Goal: Task Accomplishment & Management: Manage account settings

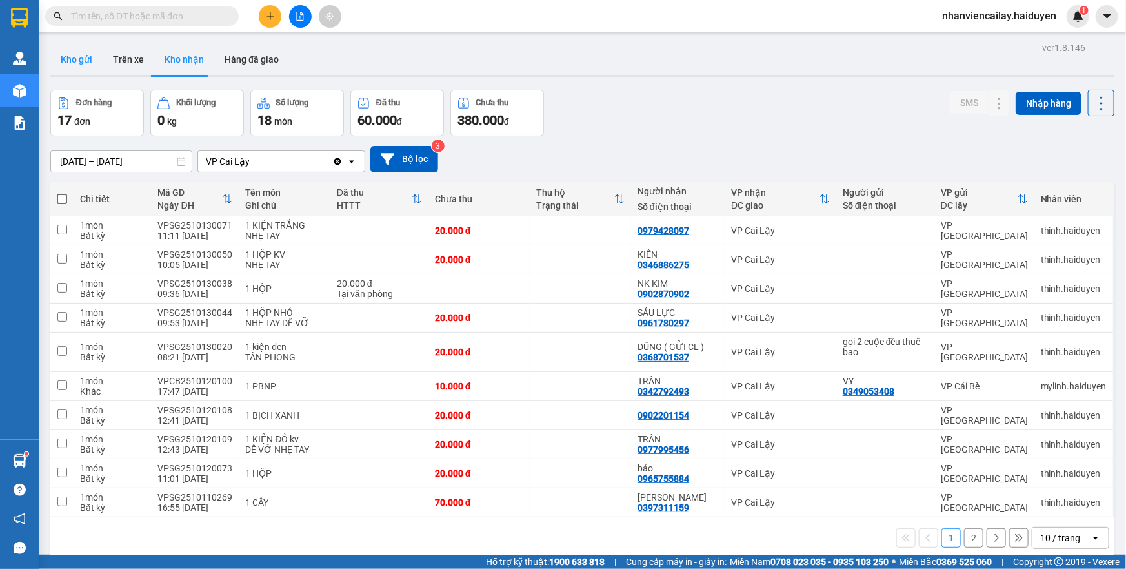
click at [89, 67] on button "Kho gửi" at bounding box center [76, 59] width 52 height 31
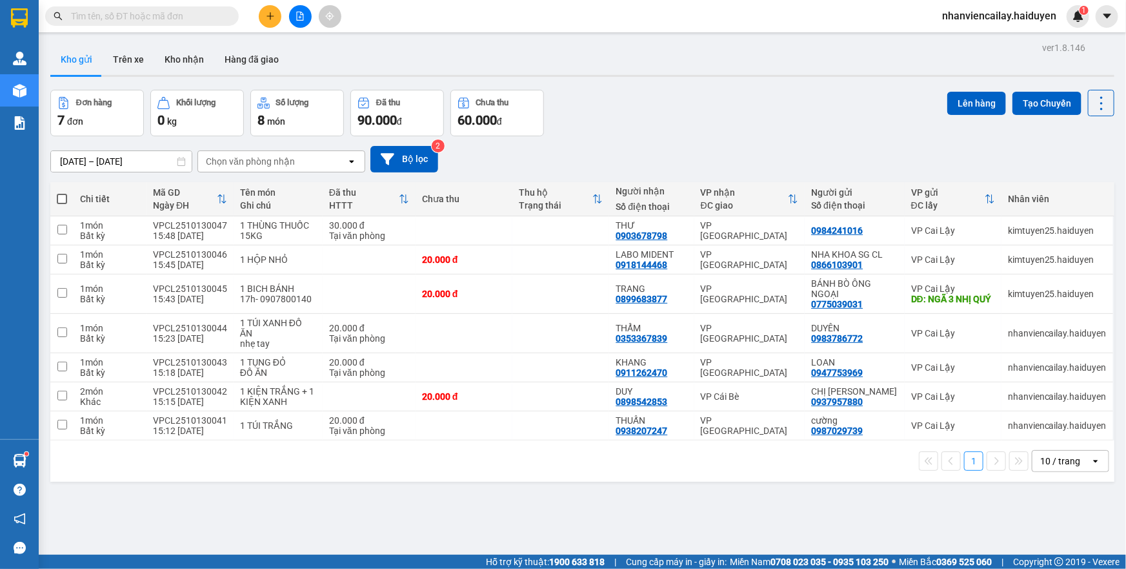
click at [1040, 458] on div "10 / trang" at bounding box center [1060, 460] width 40 height 13
click at [1049, 433] on span "100 / trang" at bounding box center [1056, 432] width 46 height 13
click at [303, 10] on button at bounding box center [300, 16] width 23 height 23
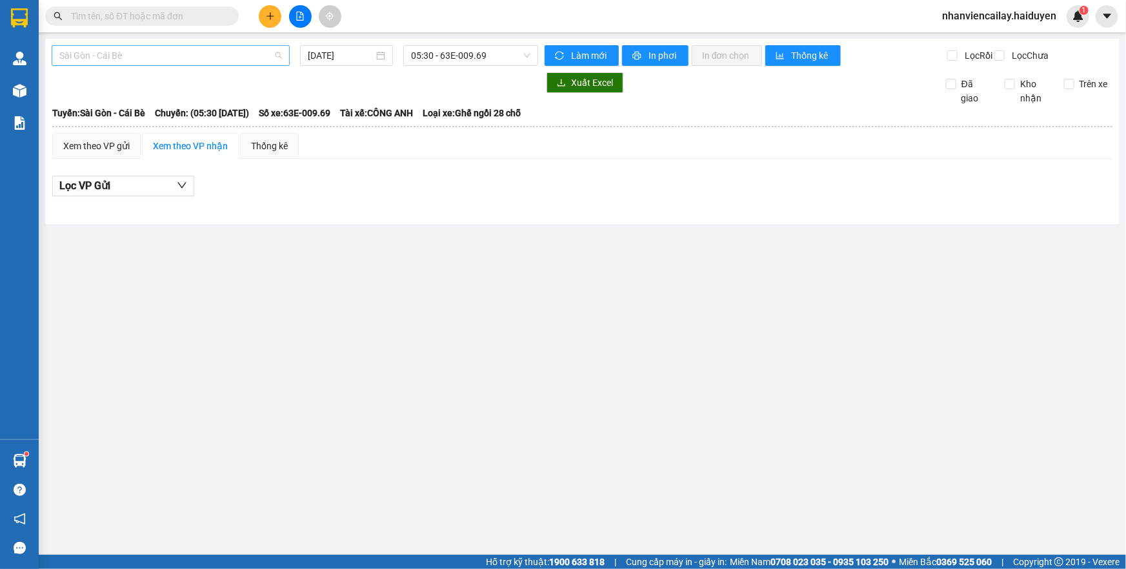
click at [218, 61] on span "Sài Gòn - Cái Bè" at bounding box center [170, 55] width 223 height 19
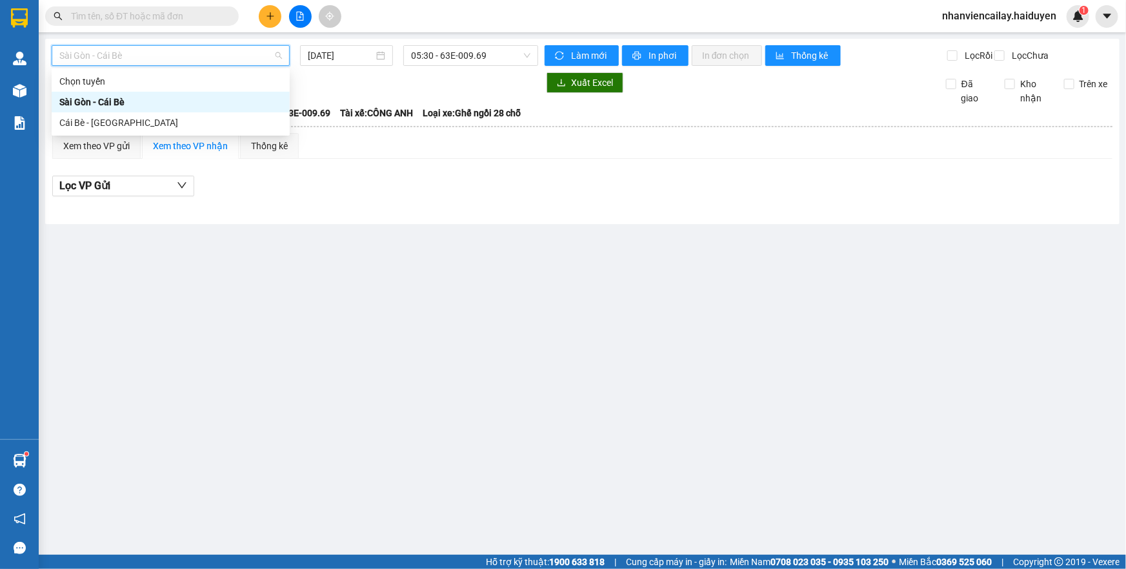
click at [196, 19] on input "text" at bounding box center [147, 16] width 152 height 14
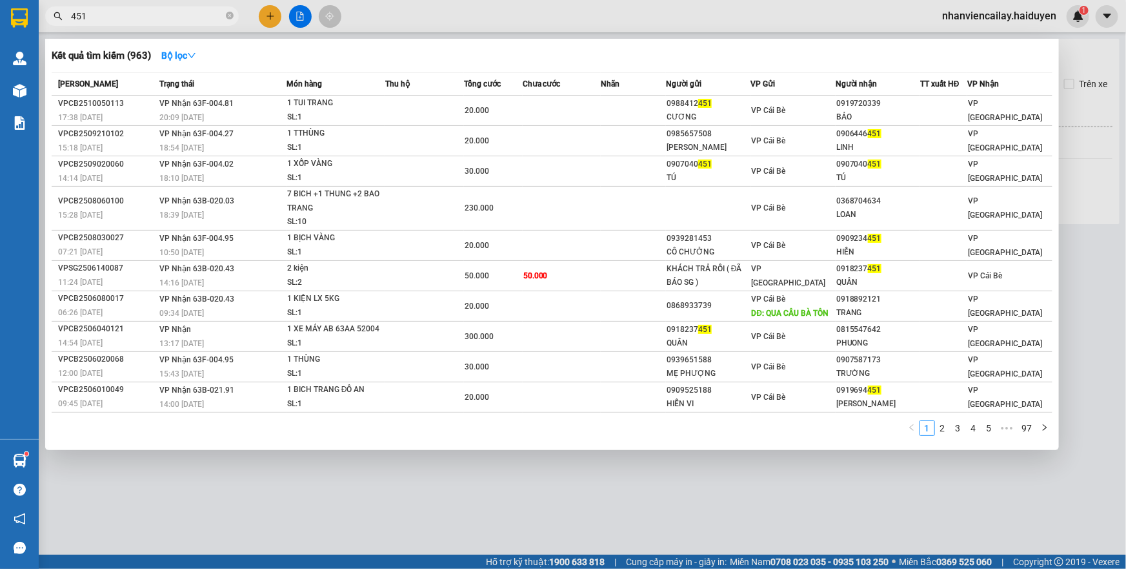
drag, startPoint x: 127, startPoint y: 18, endPoint x: 97, endPoint y: 56, distance: 47.8
click at [97, 28] on div "Kết quả tìm kiếm ( 963 ) Bộ lọc Mã ĐH Trạng thái Món hàng Thu hộ Tổng cước Chưa…" at bounding box center [126, 16] width 252 height 23
drag, startPoint x: 105, startPoint y: 17, endPoint x: 61, endPoint y: 19, distance: 43.3
click at [61, 18] on div "451" at bounding box center [126, 15] width 252 height 19
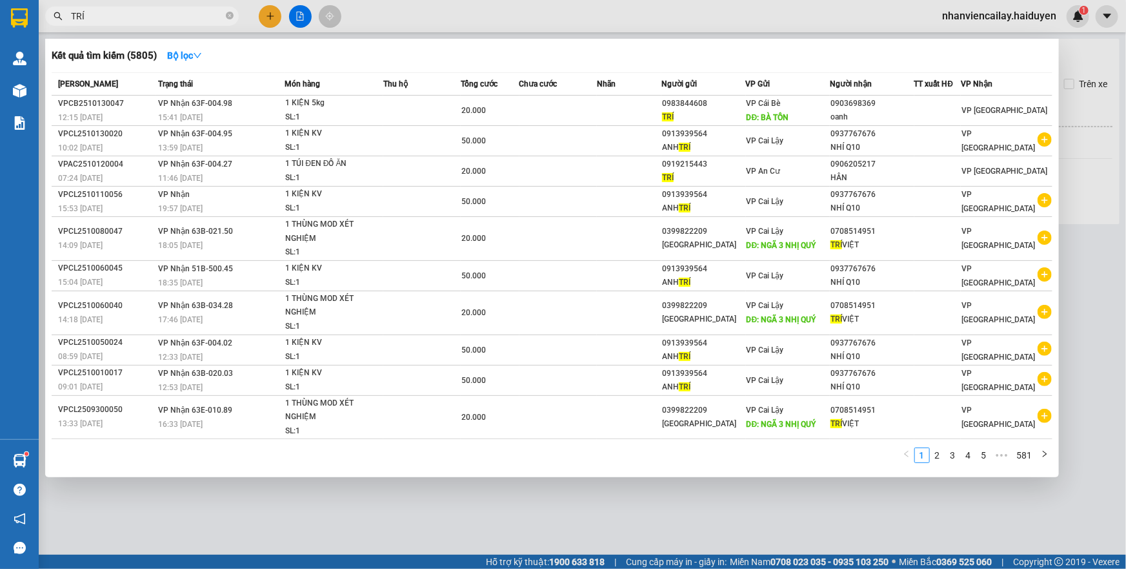
drag, startPoint x: 127, startPoint y: 22, endPoint x: 46, endPoint y: 61, distance: 90.1
click at [46, 28] on div "Kết quả tìm kiếm ( 5805 ) Bộ lọc Mã ĐH Trạng thái Món hàng Thu hộ Tổng cước Chư…" at bounding box center [126, 16] width 252 height 23
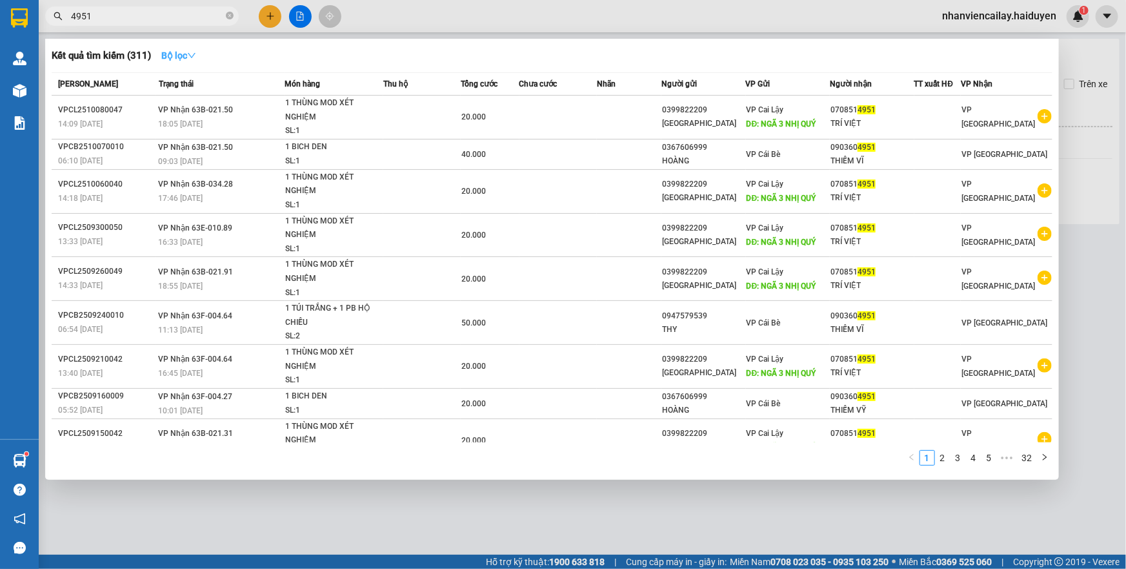
type input "4951"
click at [194, 52] on icon "down" at bounding box center [191, 55] width 9 height 9
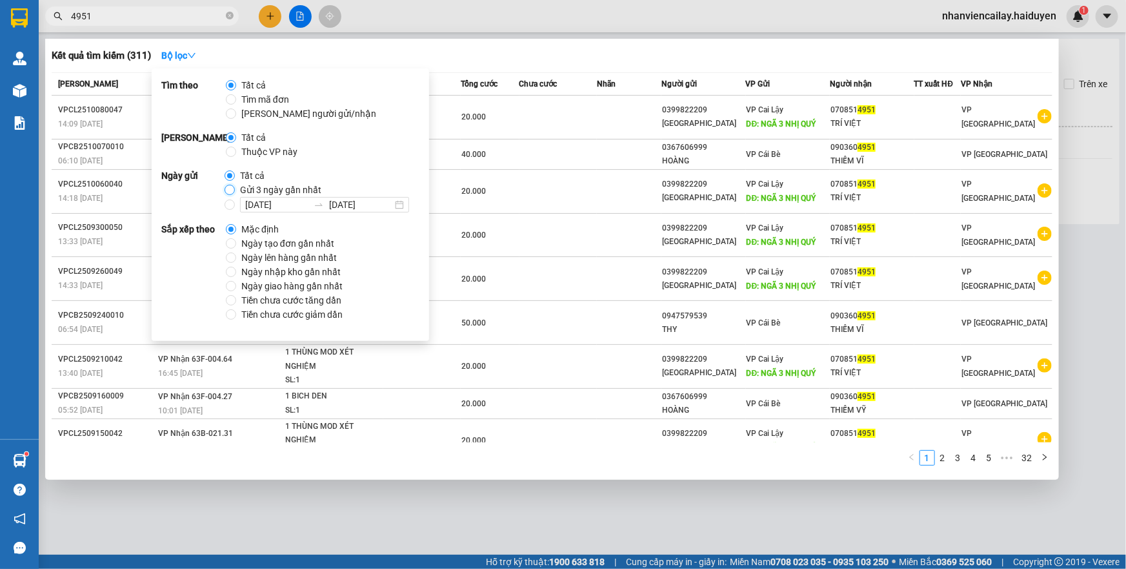
click at [232, 190] on input "Gửi 3 ngày gần nhất" at bounding box center [230, 190] width 10 height 10
radio input "true"
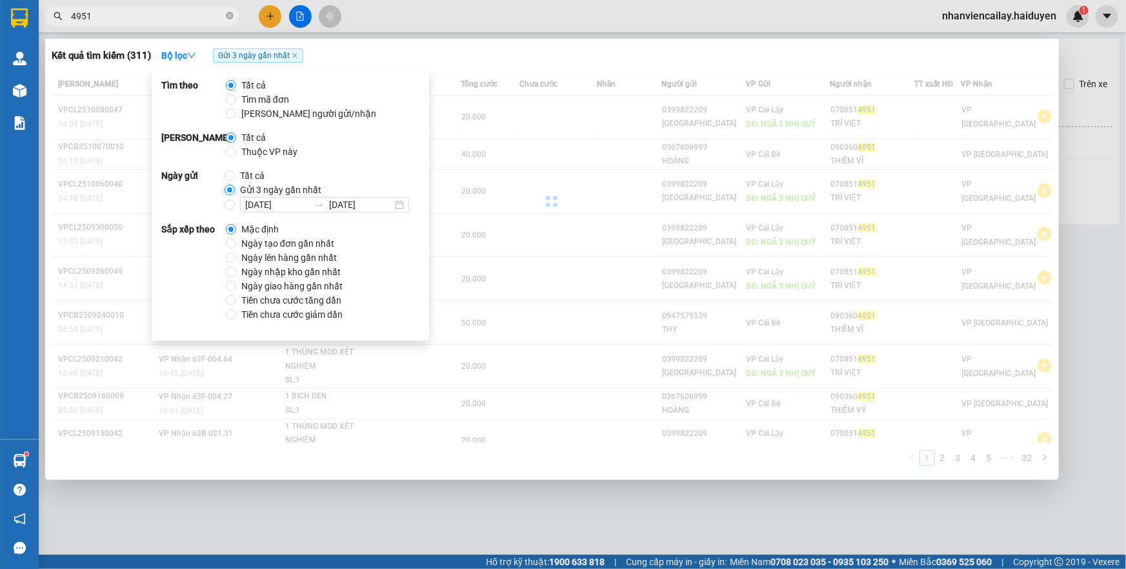
radio input "false"
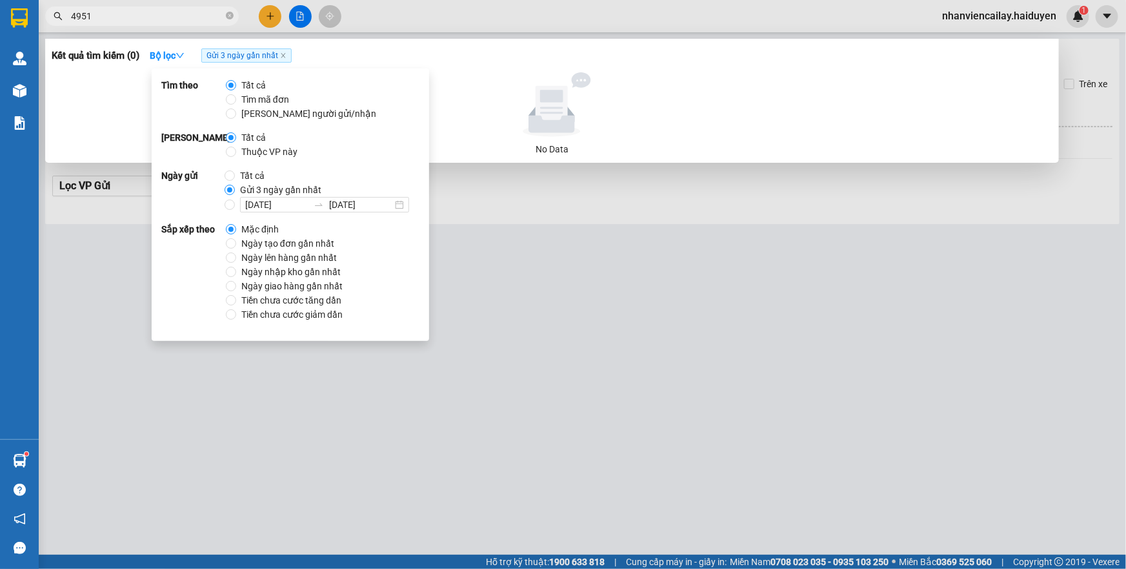
click at [385, 19] on div at bounding box center [563, 284] width 1126 height 569
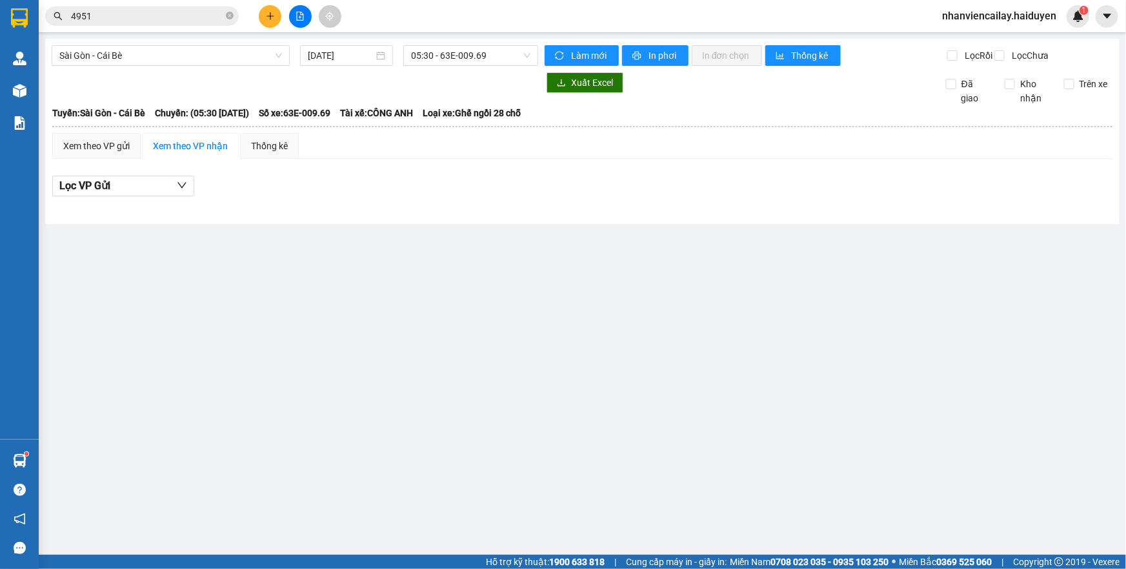
click at [167, 26] on div "Kết quả tìm kiếm ( 0 ) Bộ lọc Gửi 3 ngày gần nhất No Data 4951" at bounding box center [126, 16] width 252 height 23
click at [172, 14] on input "4951" at bounding box center [147, 16] width 152 height 14
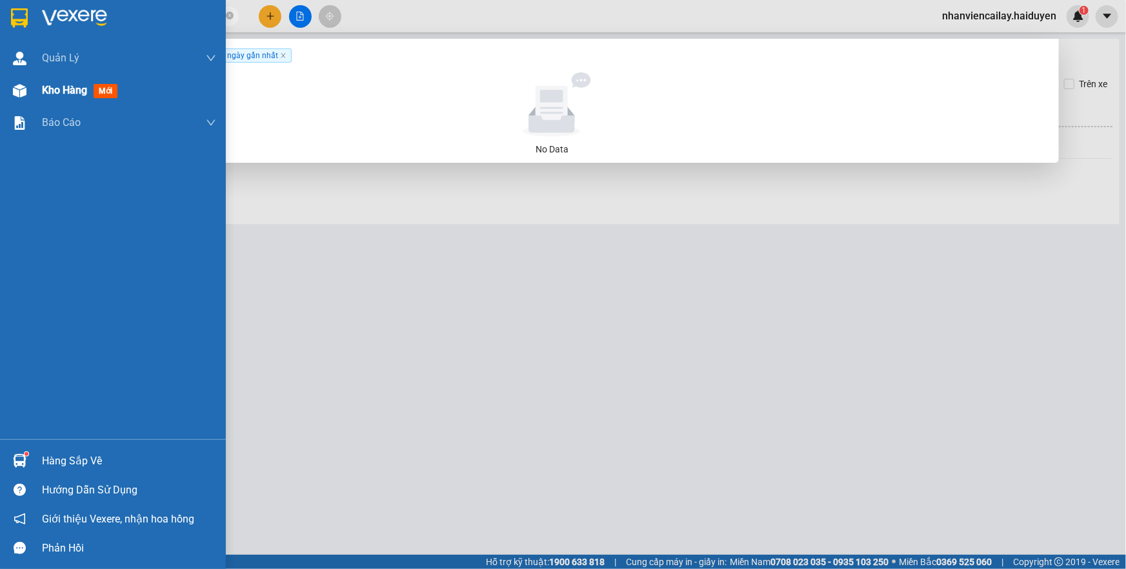
click at [38, 95] on div "Kho hàng mới" at bounding box center [113, 90] width 226 height 32
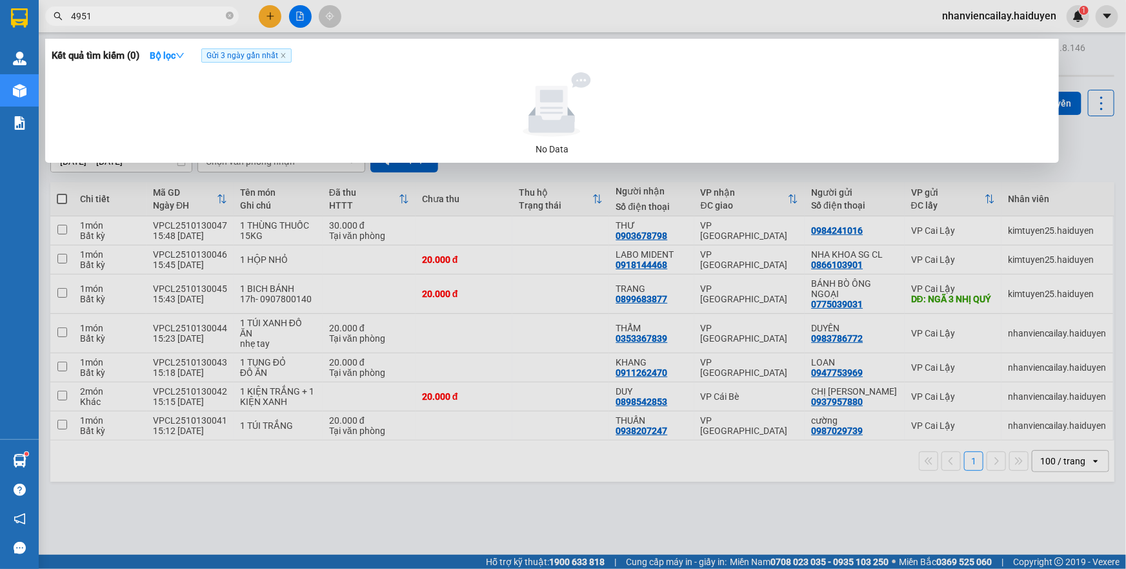
drag, startPoint x: 116, startPoint y: 19, endPoint x: 66, endPoint y: 25, distance: 50.8
click at [66, 25] on span "4951" at bounding box center [142, 15] width 194 height 19
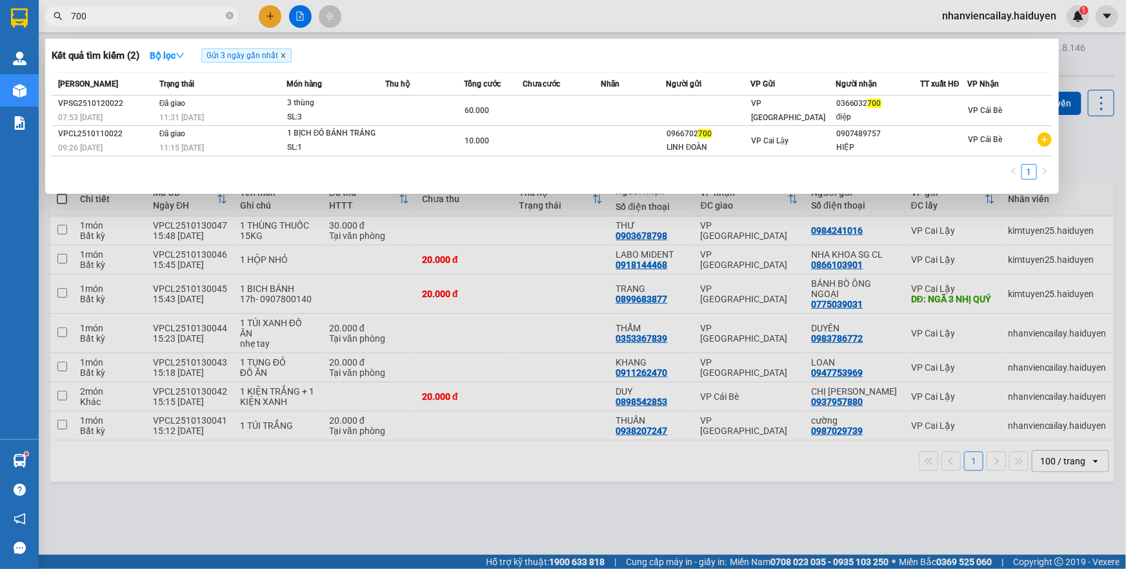
click at [285, 56] on icon "close" at bounding box center [283, 56] width 5 height 5
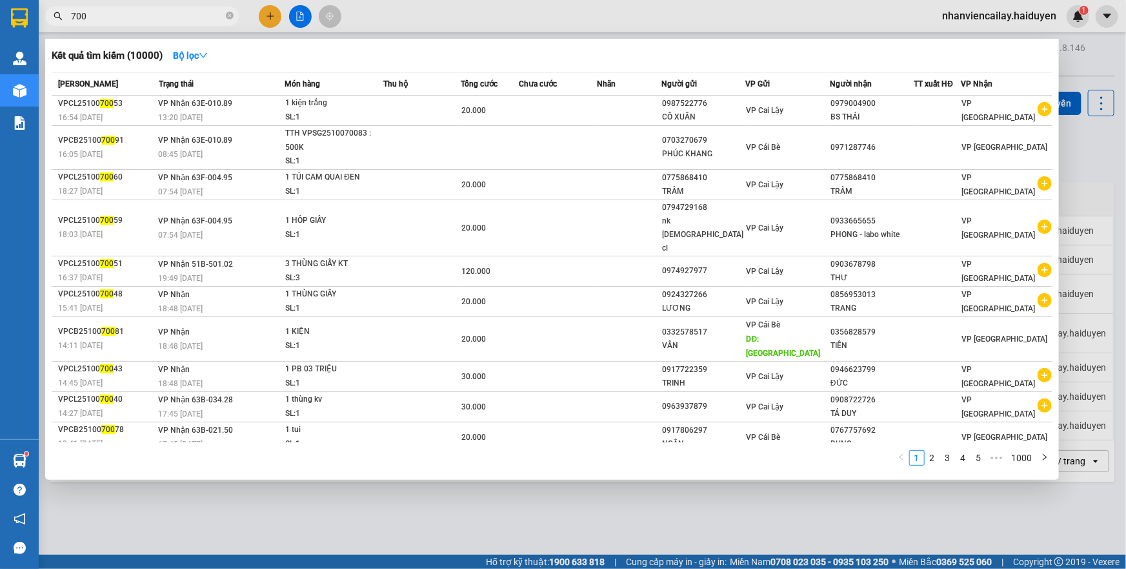
drag, startPoint x: 123, startPoint y: 16, endPoint x: 57, endPoint y: 19, distance: 66.5
click at [57, 19] on div "700" at bounding box center [126, 15] width 252 height 19
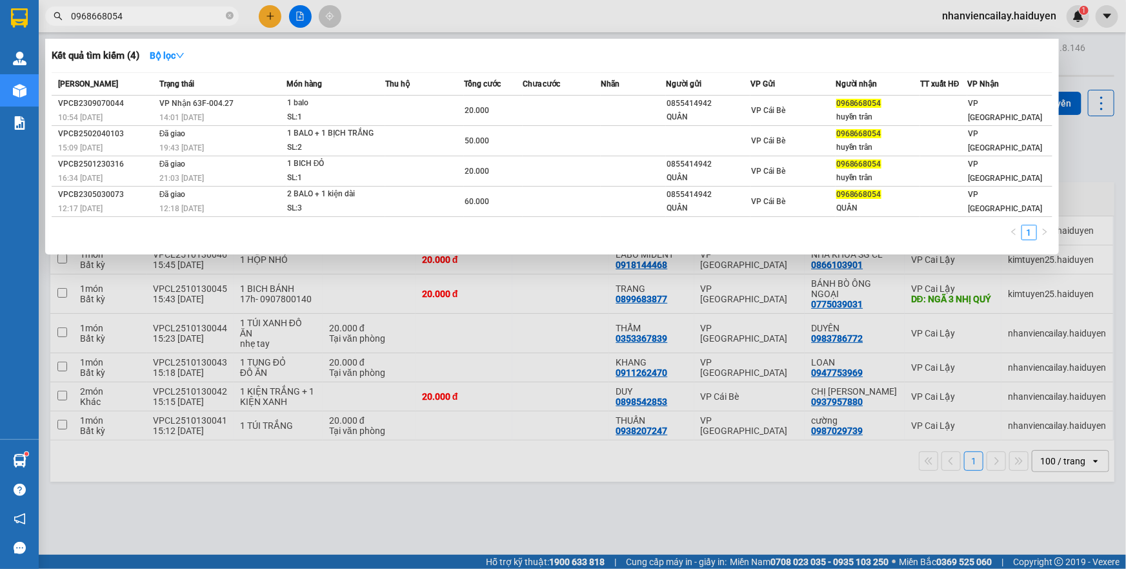
drag, startPoint x: 128, startPoint y: 14, endPoint x: 63, endPoint y: 21, distance: 66.3
click at [63, 21] on span "0968668054" at bounding box center [142, 15] width 194 height 19
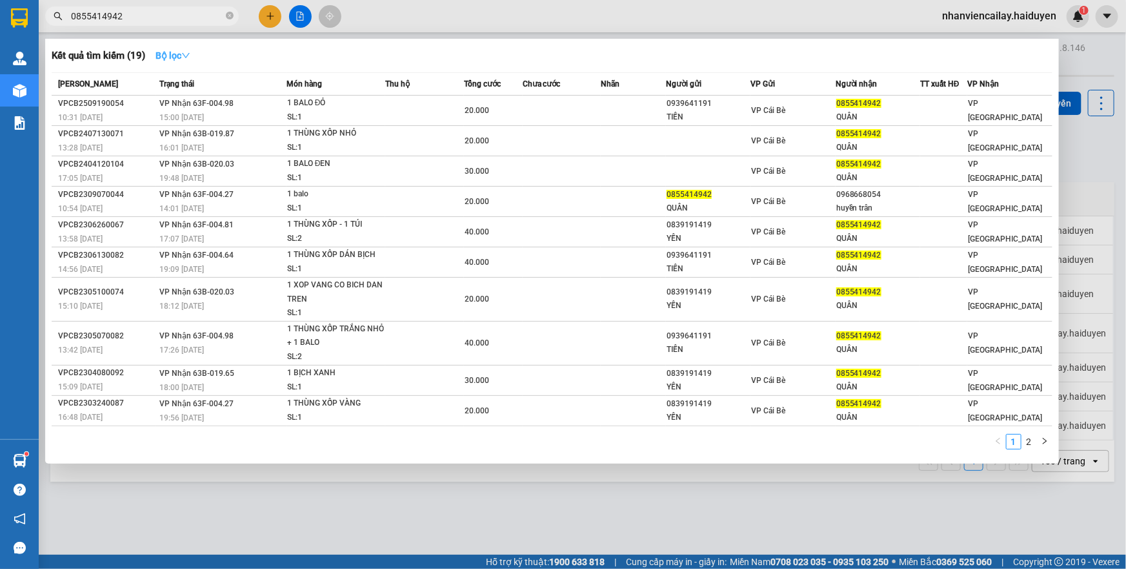
type input "0855414942"
click at [181, 50] on strong "Bộ lọc" at bounding box center [173, 55] width 35 height 10
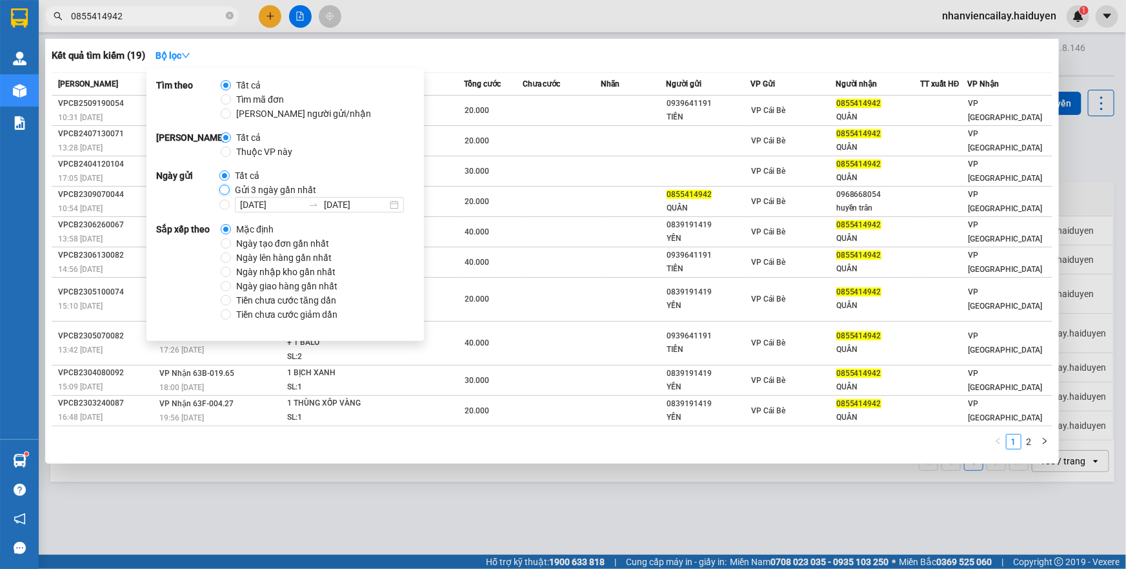
click at [223, 194] on input "Gửi 3 ngày gần nhất" at bounding box center [224, 190] width 10 height 10
radio input "true"
radio input "false"
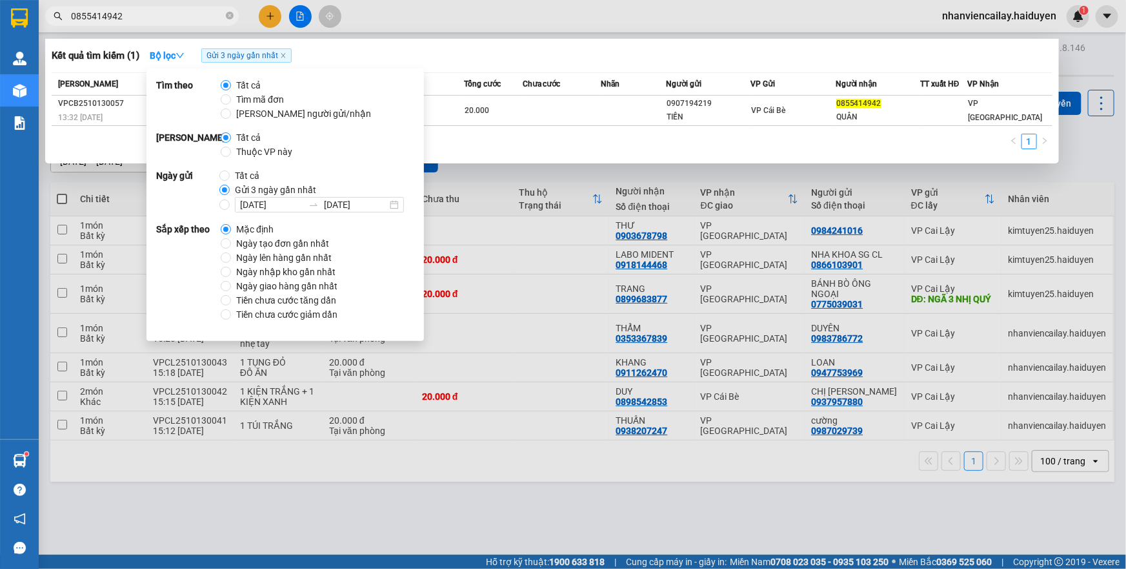
click at [404, 9] on div at bounding box center [563, 284] width 1126 height 569
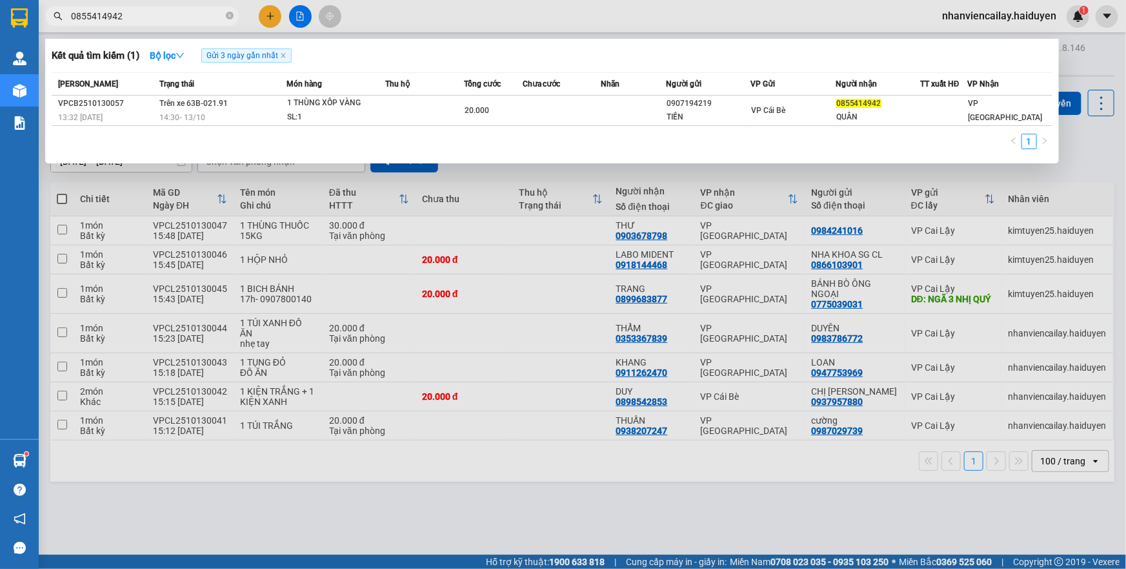
click at [194, 17] on input "0855414942" at bounding box center [147, 16] width 152 height 14
click at [405, 26] on div at bounding box center [563, 284] width 1126 height 569
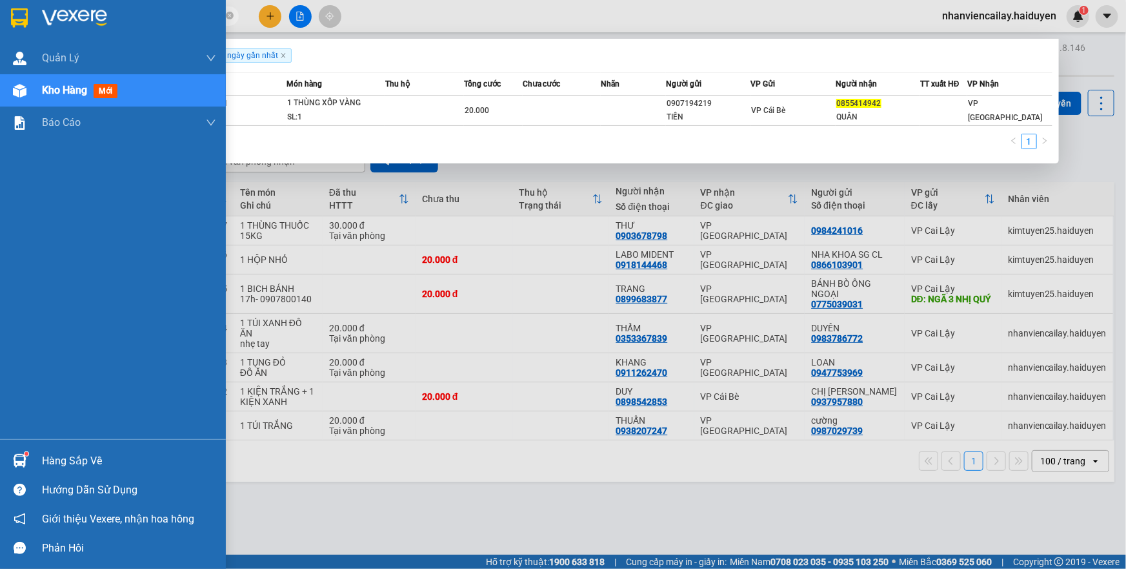
drag, startPoint x: 136, startPoint y: 18, endPoint x: 28, endPoint y: 5, distance: 107.9
click at [28, 5] on section "Kết quả tìm kiếm ( 1 ) Bộ lọc Gửi 3 ngày gần nhất Mã ĐH Trạng thái Món hàng Thu…" at bounding box center [563, 284] width 1126 height 569
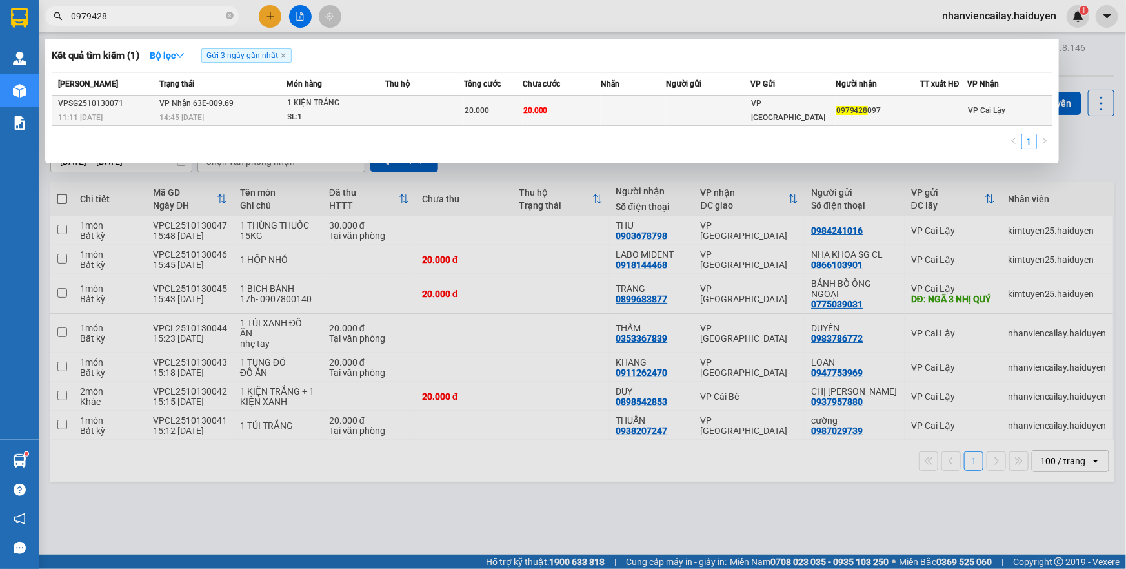
type input "0979428"
click at [362, 111] on div "SL: 1" at bounding box center [335, 117] width 97 height 14
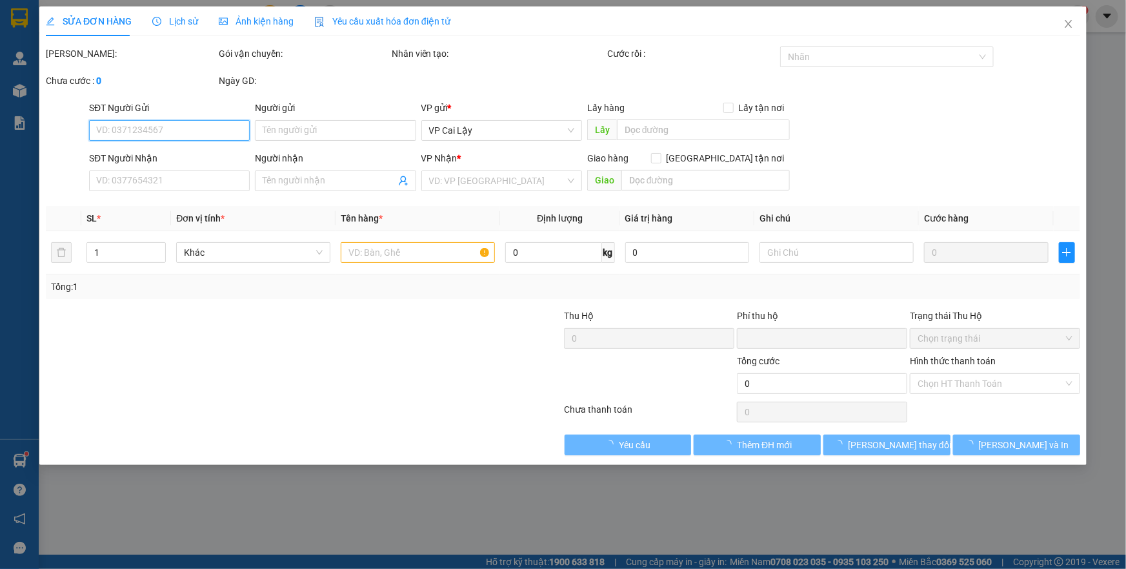
type input "0979428097"
type input "0"
type input "20.000"
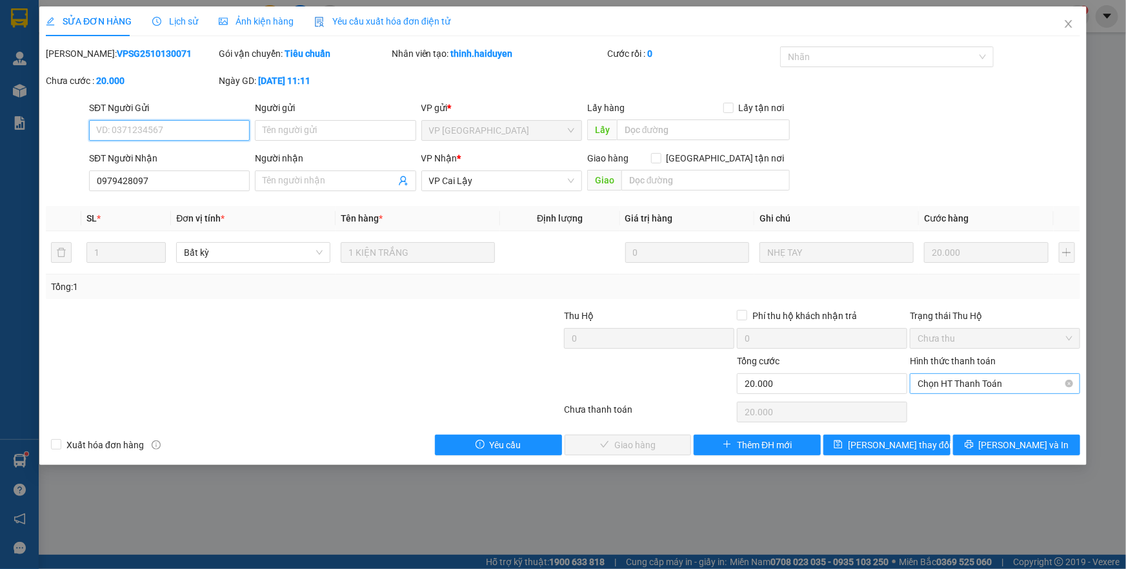
click at [967, 387] on span "Chọn HT Thanh Toán" at bounding box center [995, 383] width 155 height 19
click at [966, 410] on div "Tại văn phòng" at bounding box center [995, 408] width 155 height 14
type input "0"
click at [650, 438] on span "[PERSON_NAME] và Giao hàng" at bounding box center [651, 445] width 124 height 14
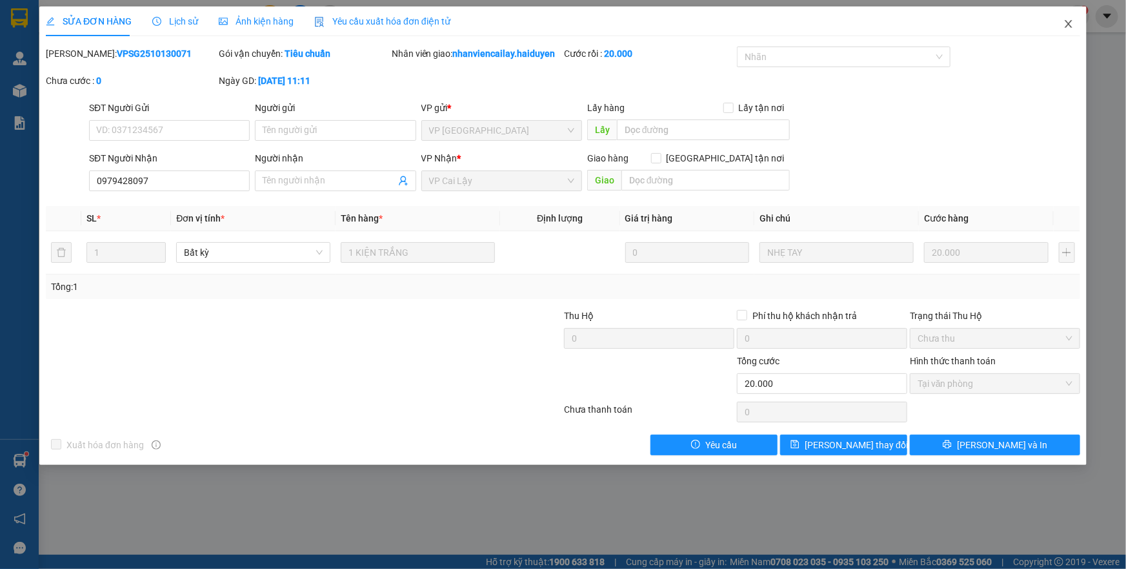
click at [1068, 21] on icon "close" at bounding box center [1069, 24] width 10 height 10
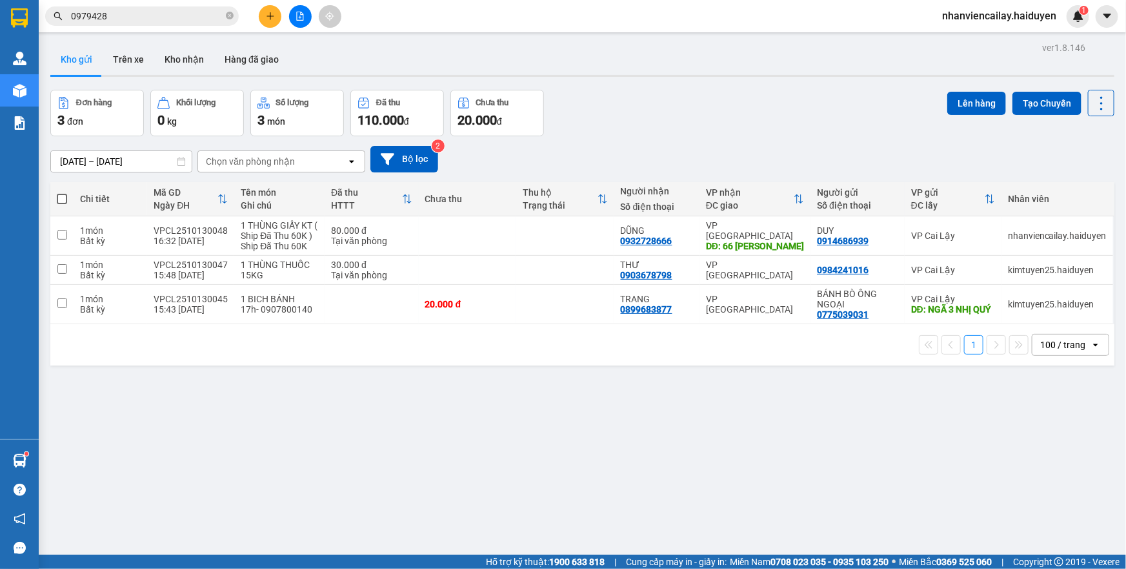
click at [188, 10] on input "0979428" at bounding box center [147, 16] width 152 height 14
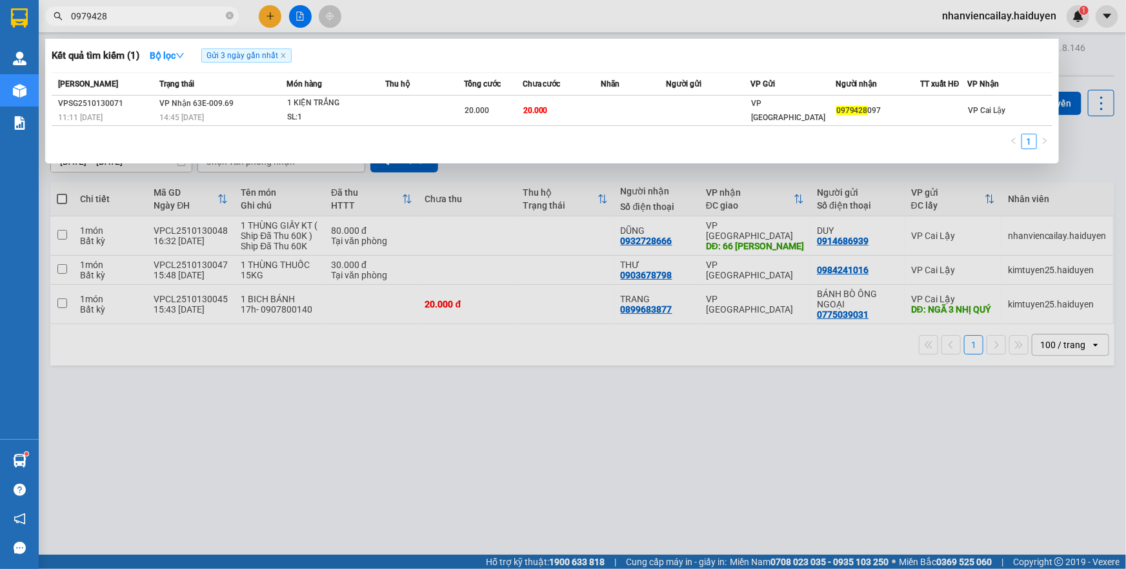
click at [188, 10] on input "0979428" at bounding box center [147, 16] width 152 height 14
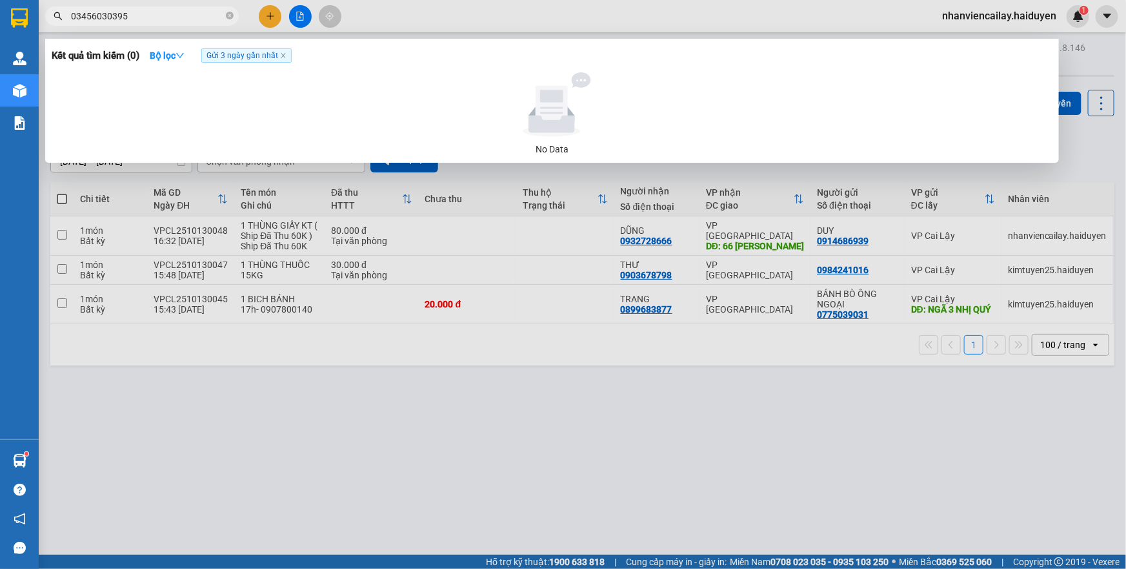
click at [536, 10] on div at bounding box center [563, 284] width 1126 height 569
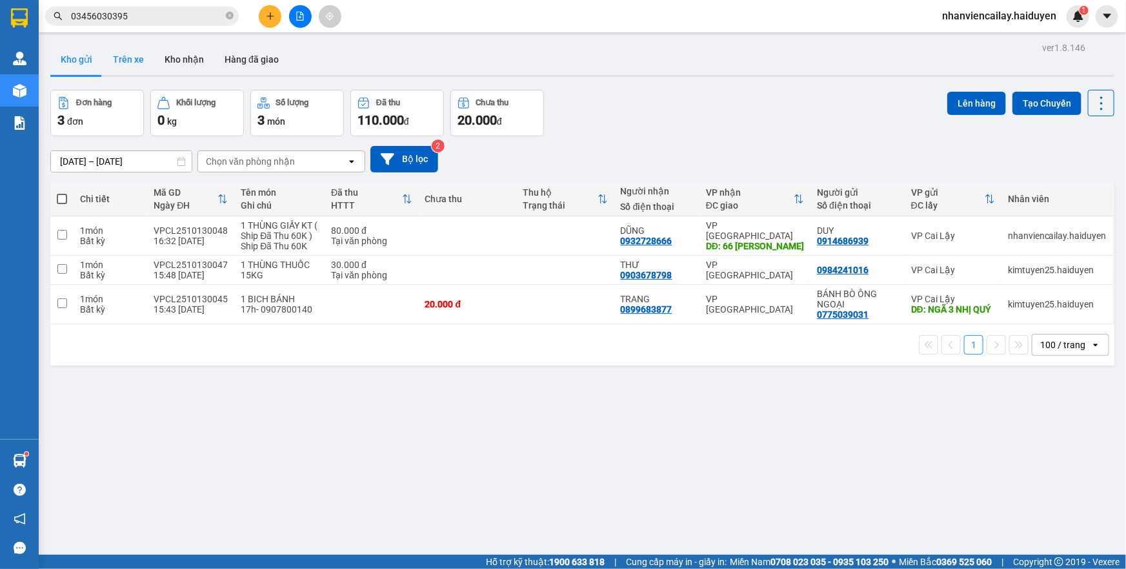
click at [119, 59] on button "Trên xe" at bounding box center [129, 59] width 52 height 31
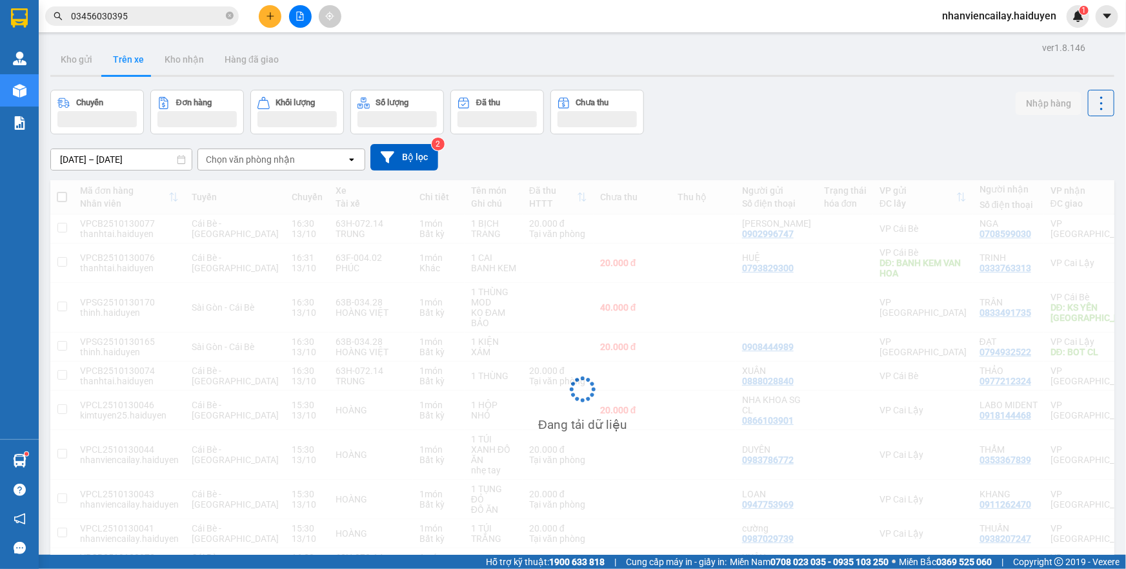
click at [257, 167] on div "Chọn văn phòng nhận" at bounding box center [272, 159] width 148 height 21
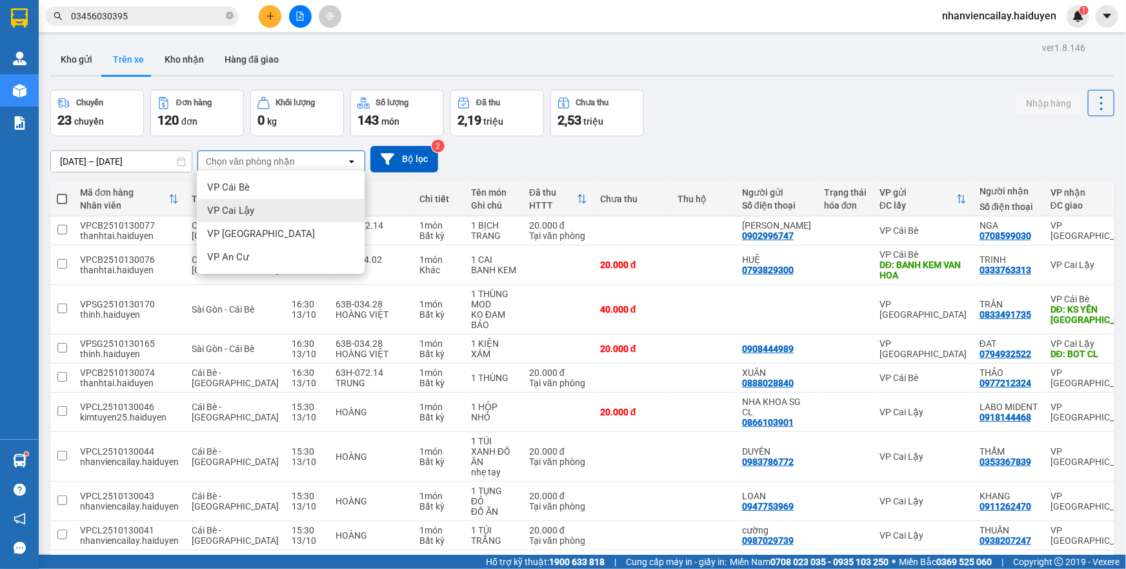
click at [261, 211] on div "VP Cai Lậy" at bounding box center [281, 210] width 168 height 23
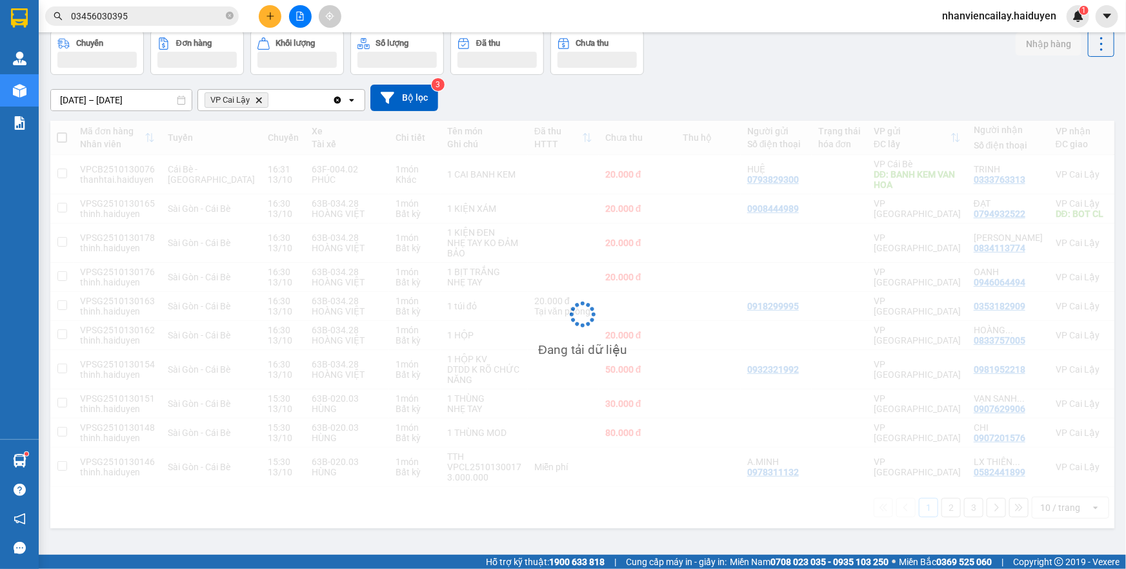
scroll to position [59, 0]
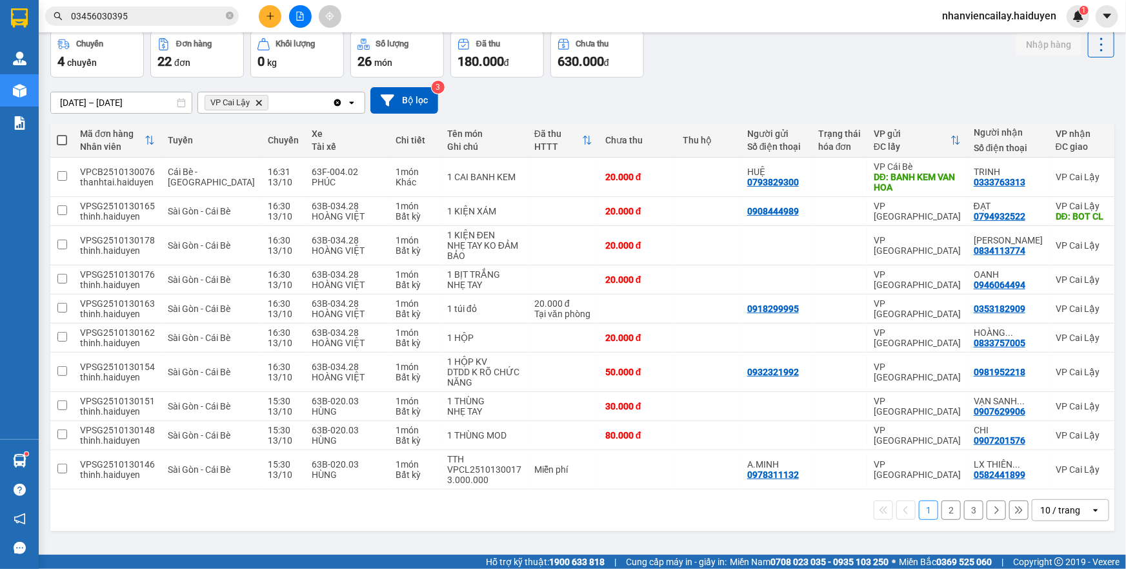
click at [1041, 513] on div "10 / trang" at bounding box center [1060, 509] width 40 height 13
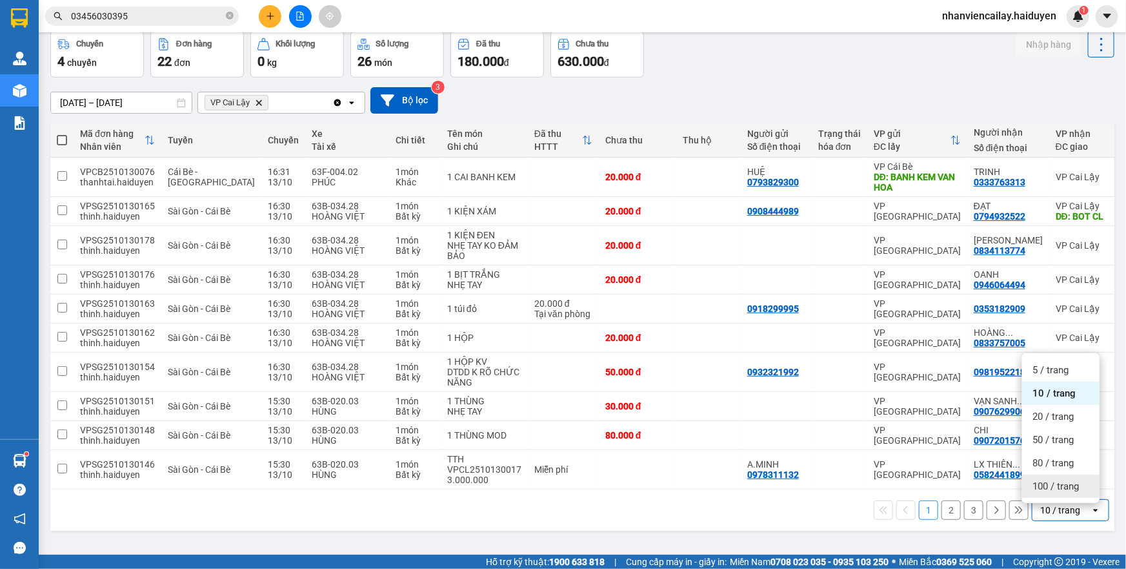
click at [1053, 474] on div "100 / trang" at bounding box center [1060, 485] width 77 height 23
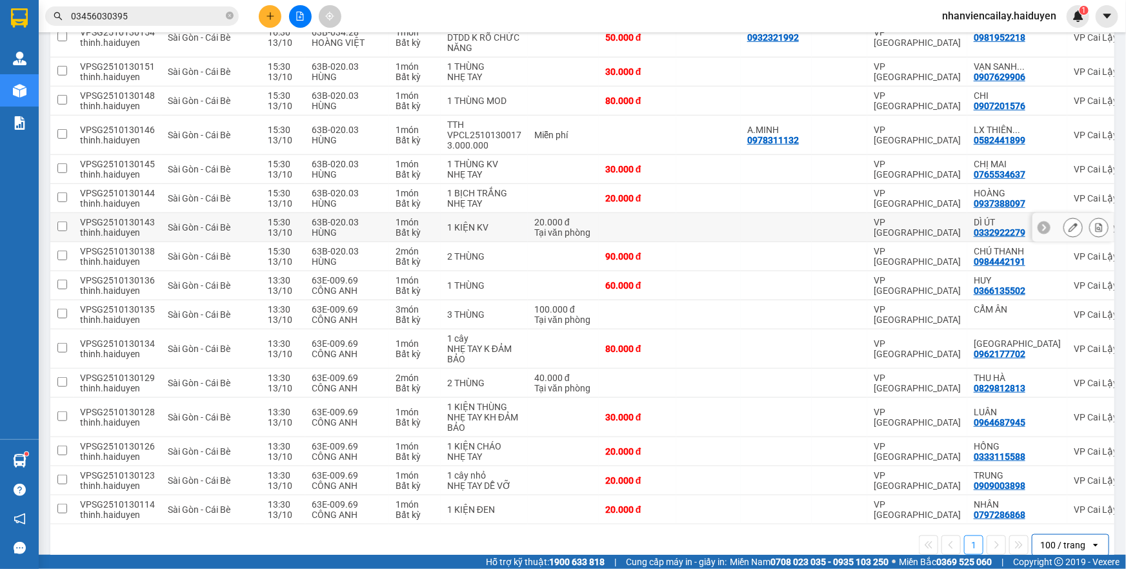
scroll to position [418, 0]
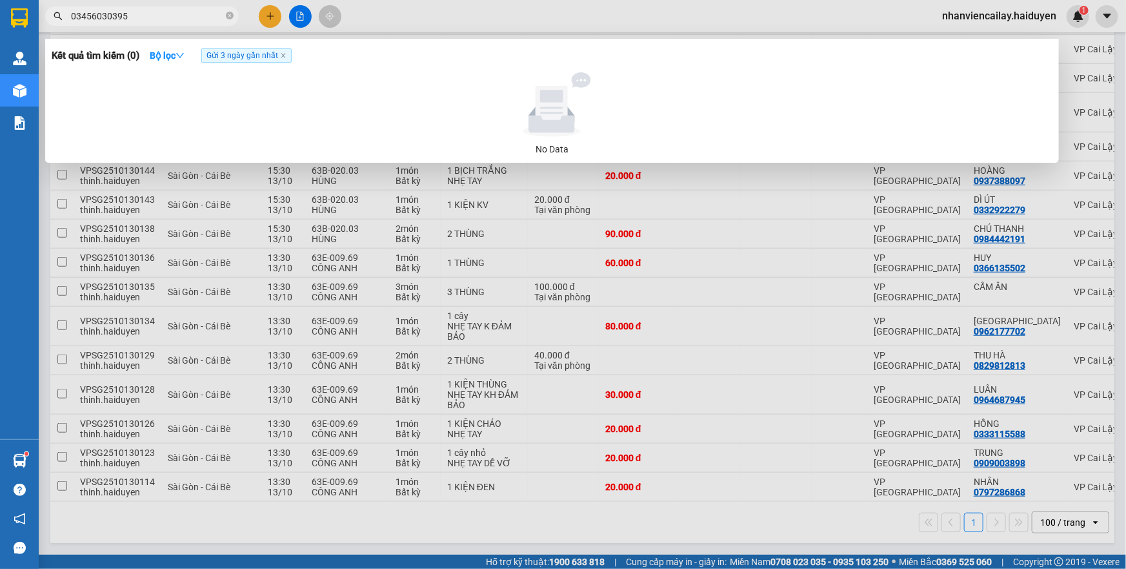
drag, startPoint x: 150, startPoint y: 17, endPoint x: 56, endPoint y: 36, distance: 96.1
click at [56, 28] on div "Kết quả tìm kiếm ( 0 ) Bộ lọc Gửi 3 ngày gần nhất No Data 03456030395" at bounding box center [126, 16] width 252 height 23
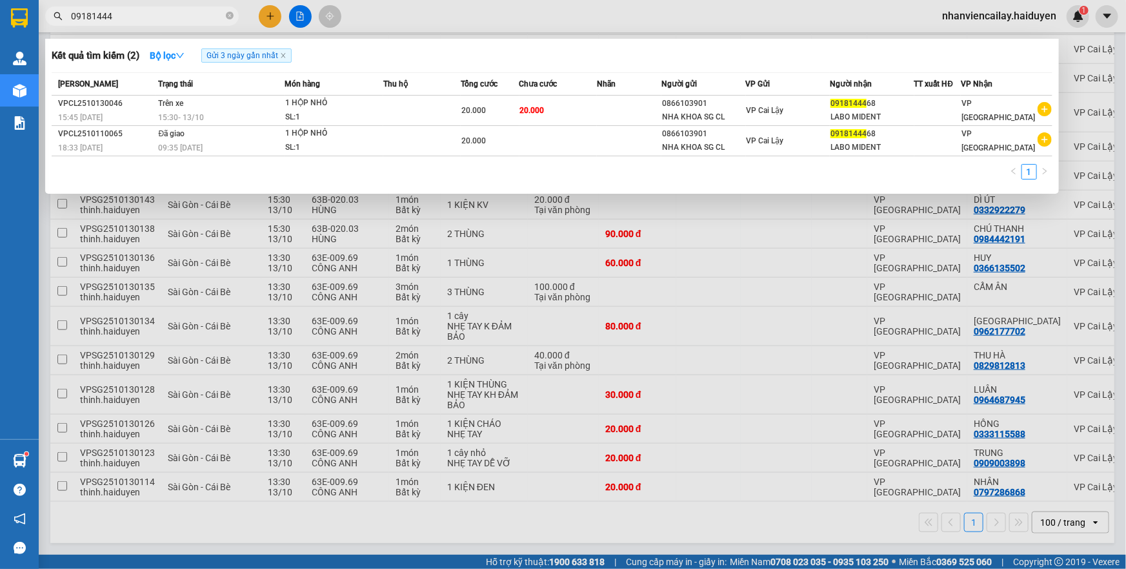
click at [445, 6] on div at bounding box center [563, 284] width 1126 height 569
drag, startPoint x: 165, startPoint y: 21, endPoint x: 56, endPoint y: 43, distance: 111.9
click at [56, 28] on div "Kết quả tìm kiếm ( 2 ) Bộ lọc Gửi 3 ngày gần nhất Mã ĐH Trạng thái Món hàng Thu…" at bounding box center [126, 16] width 252 height 23
click at [788, 22] on div at bounding box center [563, 284] width 1126 height 569
click at [123, 15] on input "09181444" at bounding box center [147, 16] width 152 height 14
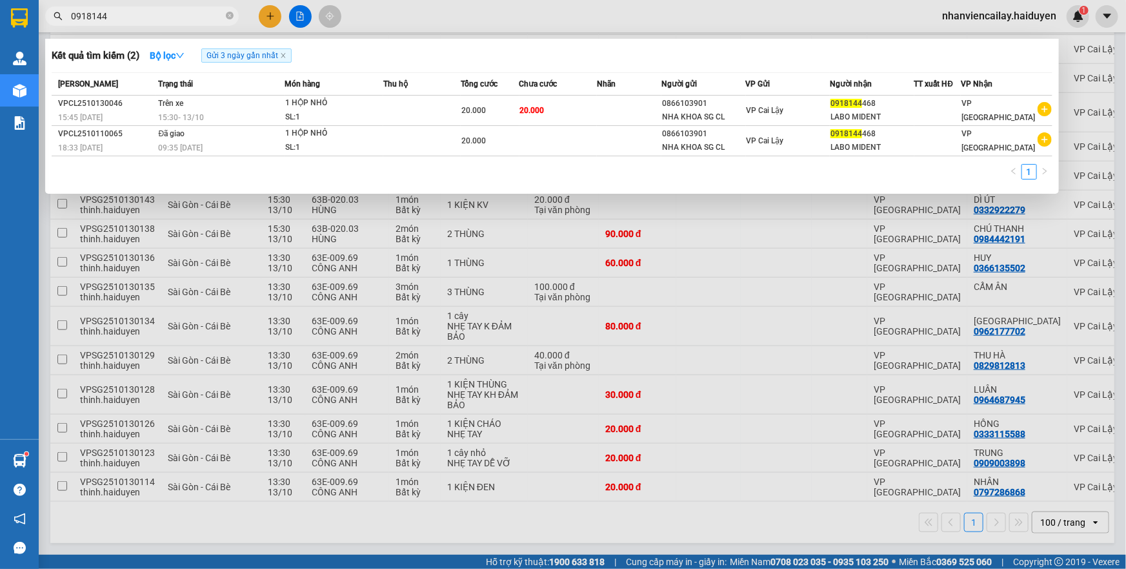
click at [222, 24] on span "0918144" at bounding box center [142, 15] width 194 height 19
click at [214, 16] on input "0918144" at bounding box center [147, 16] width 152 height 14
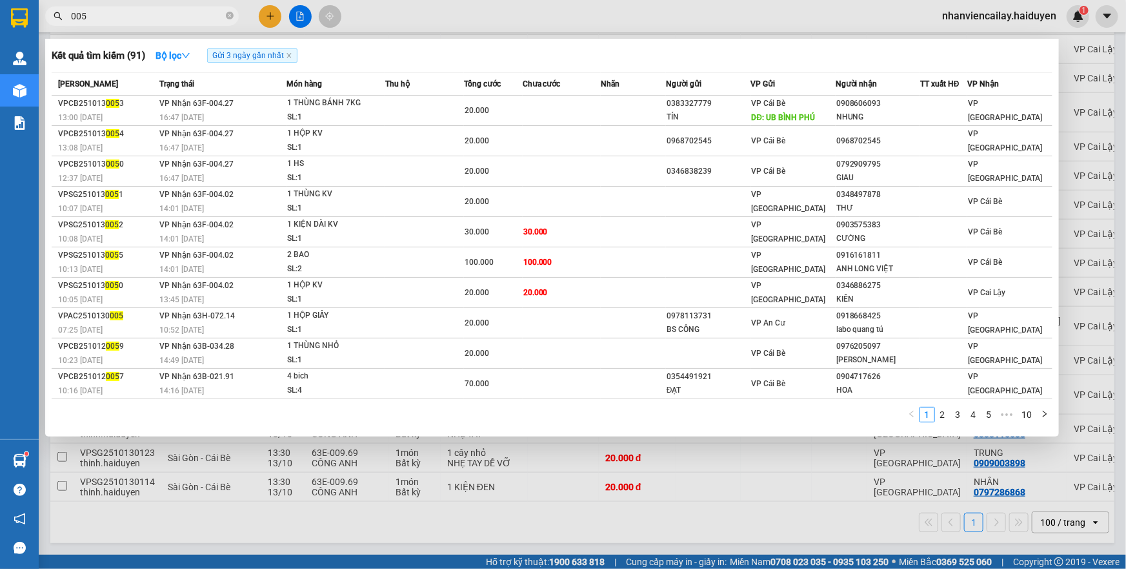
click at [123, 19] on input "005" at bounding box center [147, 16] width 152 height 14
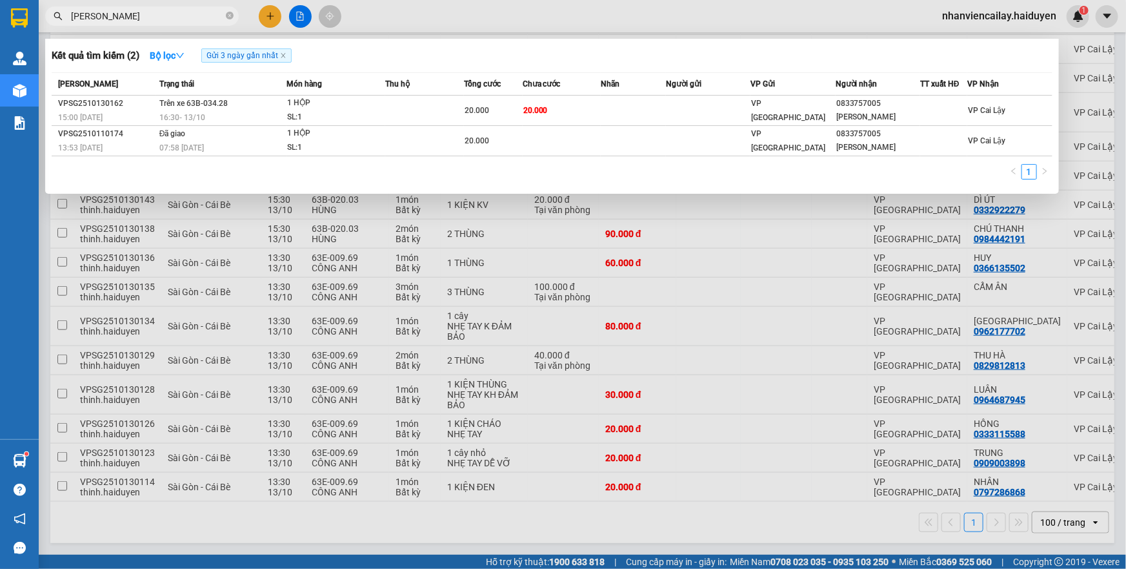
click at [343, 331] on div at bounding box center [563, 284] width 1126 height 569
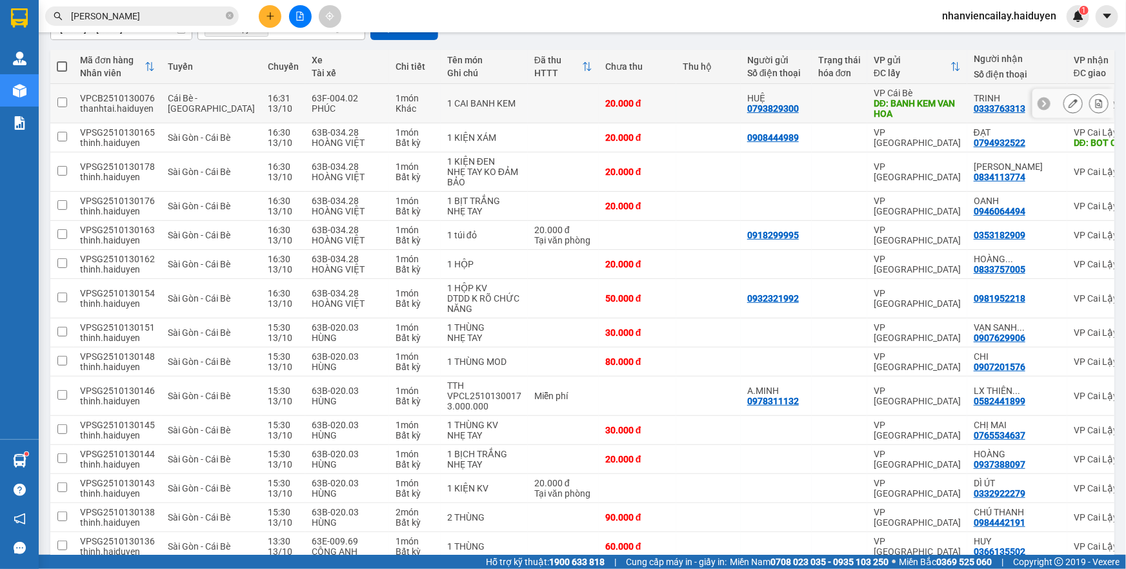
scroll to position [0, 0]
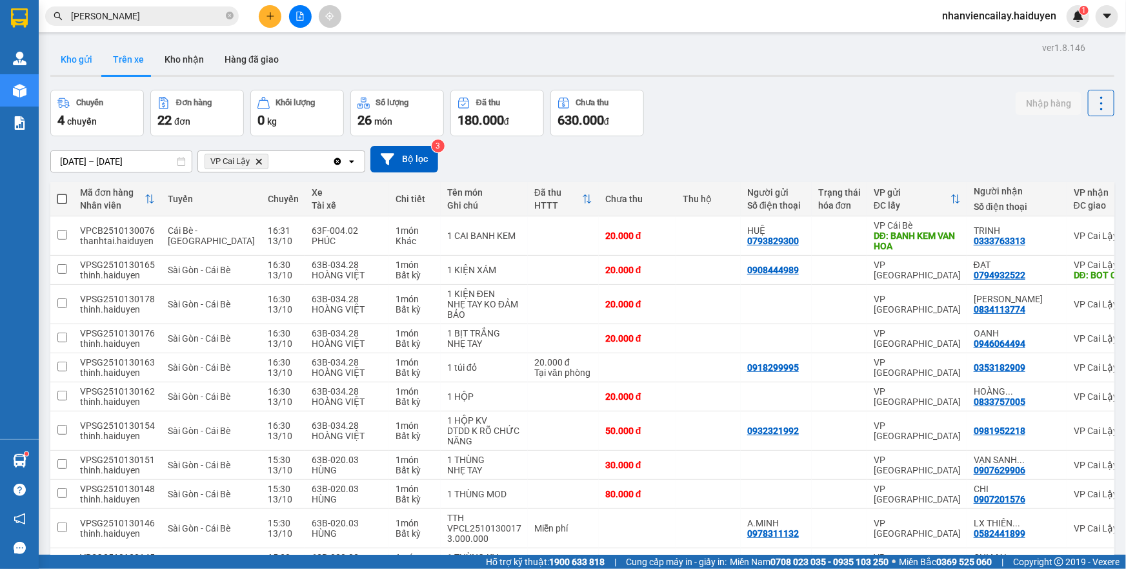
click at [86, 56] on button "Kho gửi" at bounding box center [76, 59] width 52 height 31
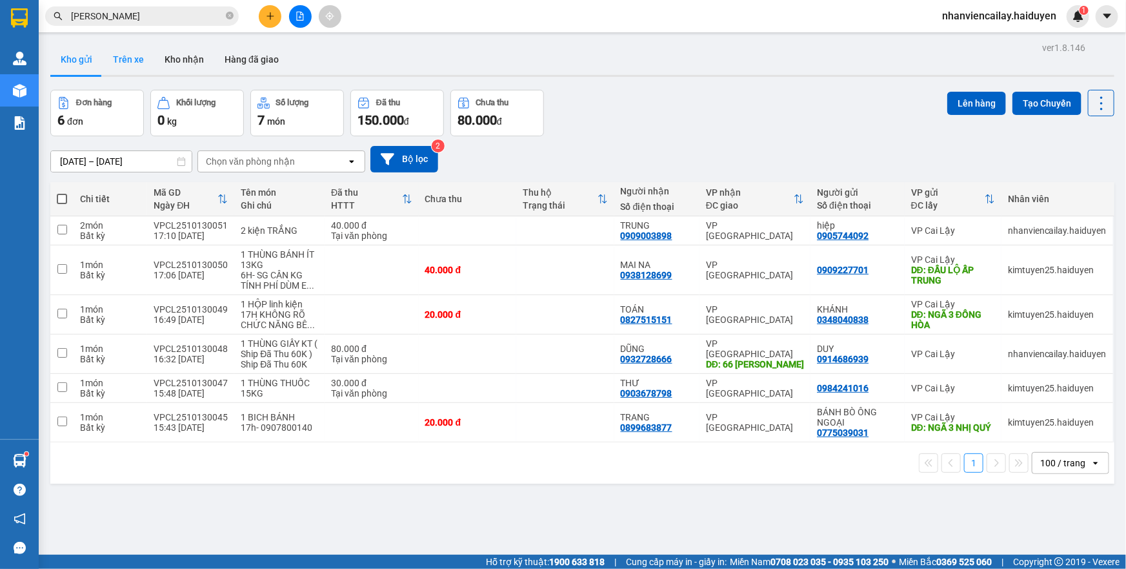
click at [125, 52] on button "Trên xe" at bounding box center [129, 59] width 52 height 31
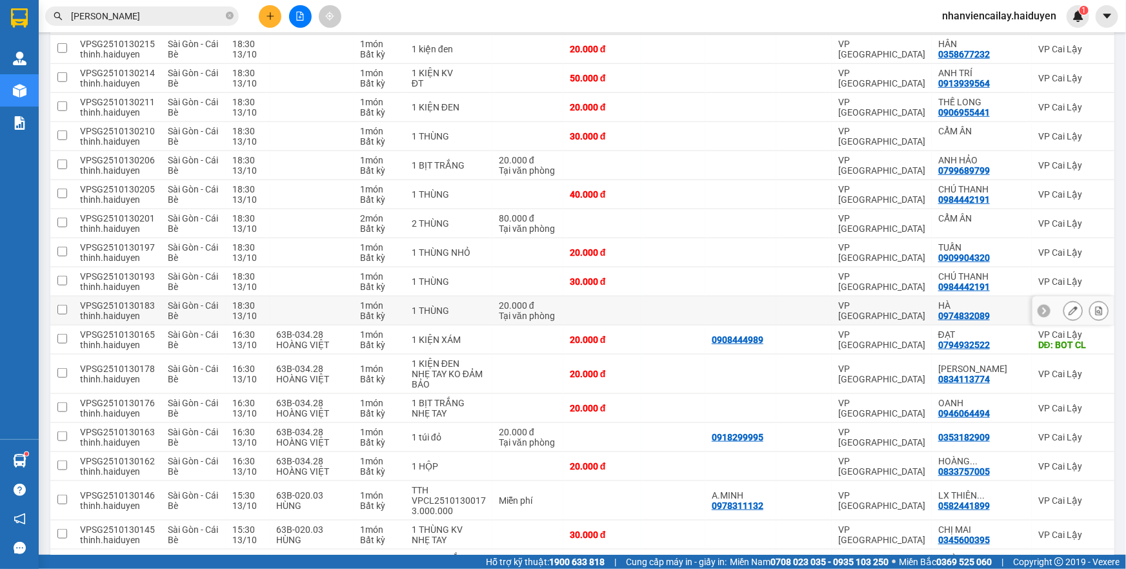
scroll to position [336, 0]
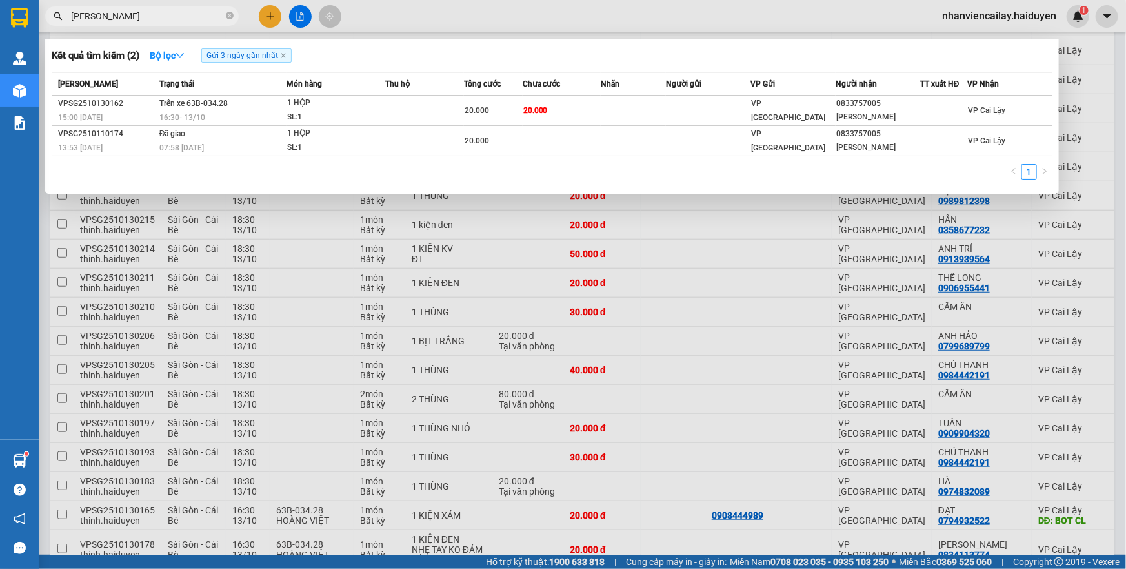
drag, startPoint x: 161, startPoint y: 9, endPoint x: 59, endPoint y: 6, distance: 101.4
click at [59, 6] on span "[PERSON_NAME]" at bounding box center [142, 15] width 194 height 19
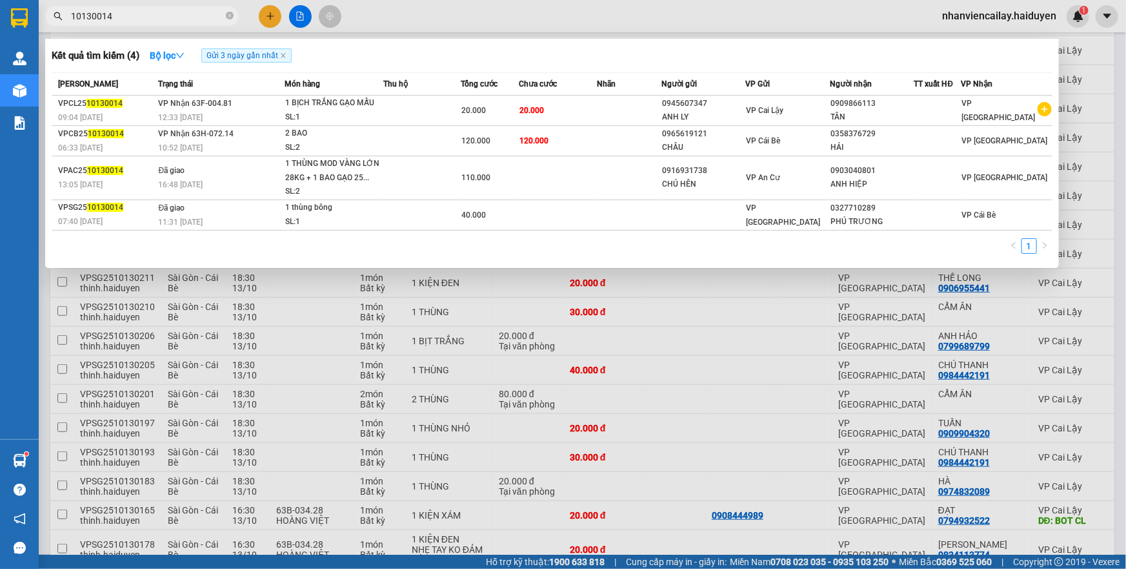
drag, startPoint x: 121, startPoint y: 21, endPoint x: 64, endPoint y: 19, distance: 56.8
click at [64, 19] on span "10130014" at bounding box center [142, 15] width 194 height 19
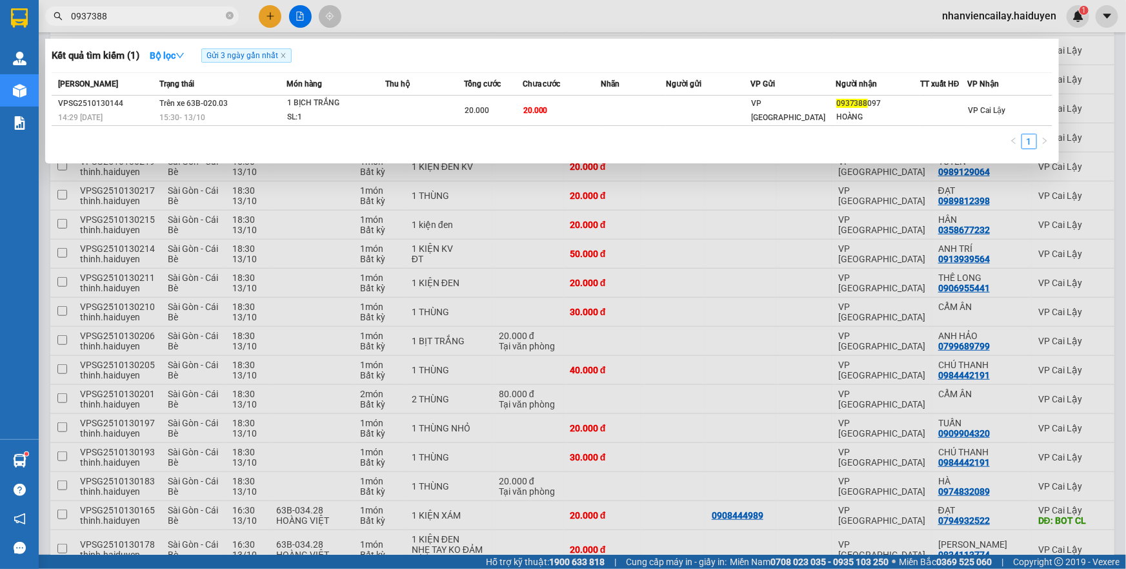
type input "0937388"
click at [607, 24] on div at bounding box center [563, 284] width 1126 height 569
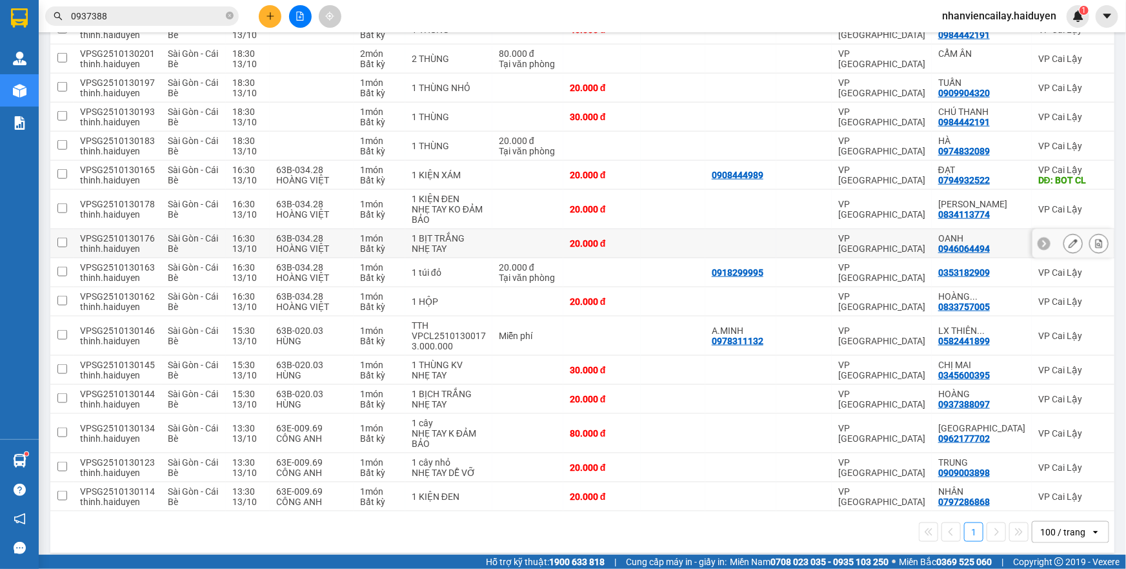
scroll to position [687, 0]
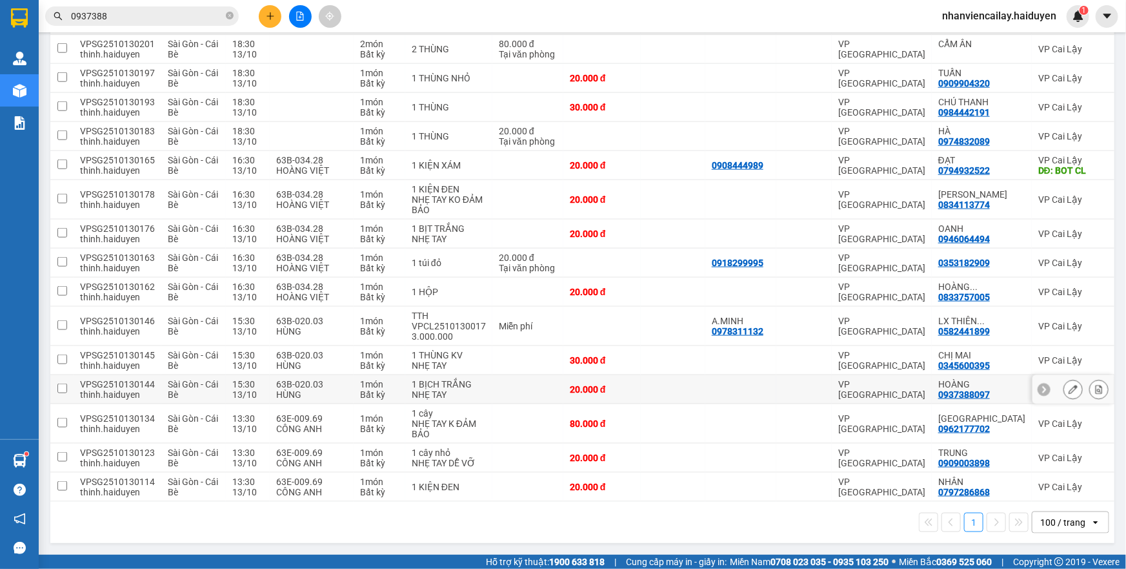
click at [1032, 377] on td "VP Cai Lậy" at bounding box center [1080, 389] width 97 height 29
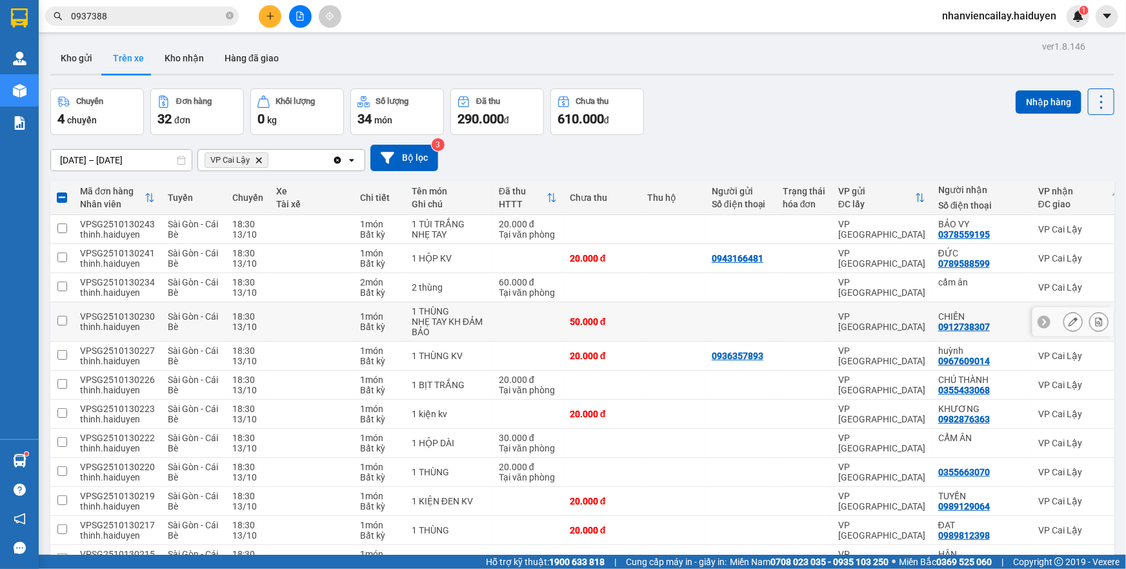
scroll to position [0, 0]
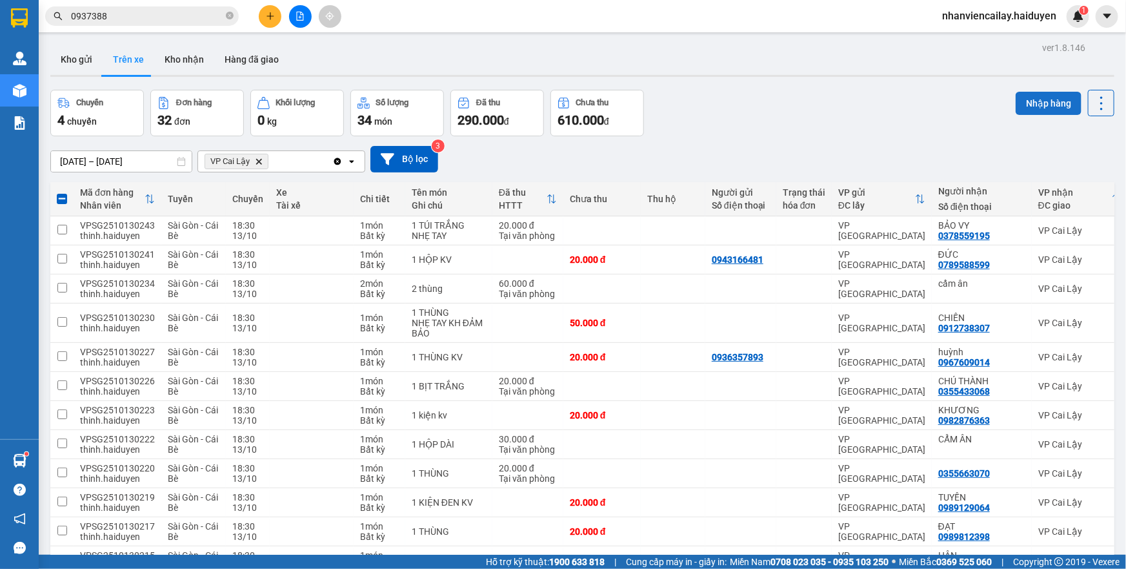
click at [1038, 99] on button "Nhập hàng" at bounding box center [1049, 103] width 66 height 23
checkbox input "false"
click at [192, 54] on button "Kho nhận" at bounding box center [184, 59] width 60 height 31
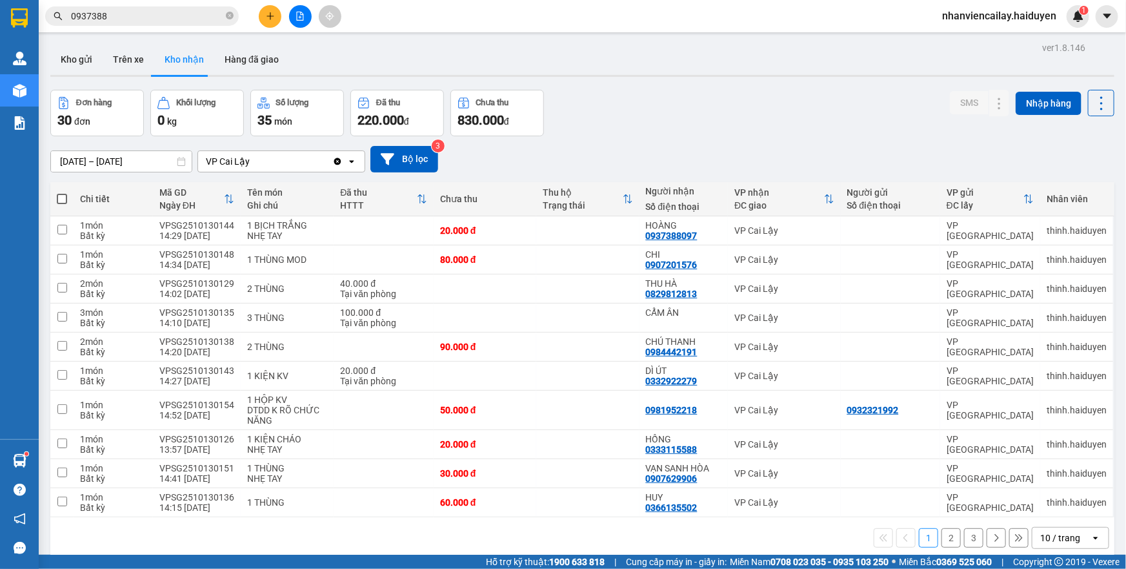
click at [1053, 535] on div "10 / trang" at bounding box center [1060, 537] width 40 height 13
click at [1053, 502] on span "100 / trang" at bounding box center [1056, 508] width 46 height 13
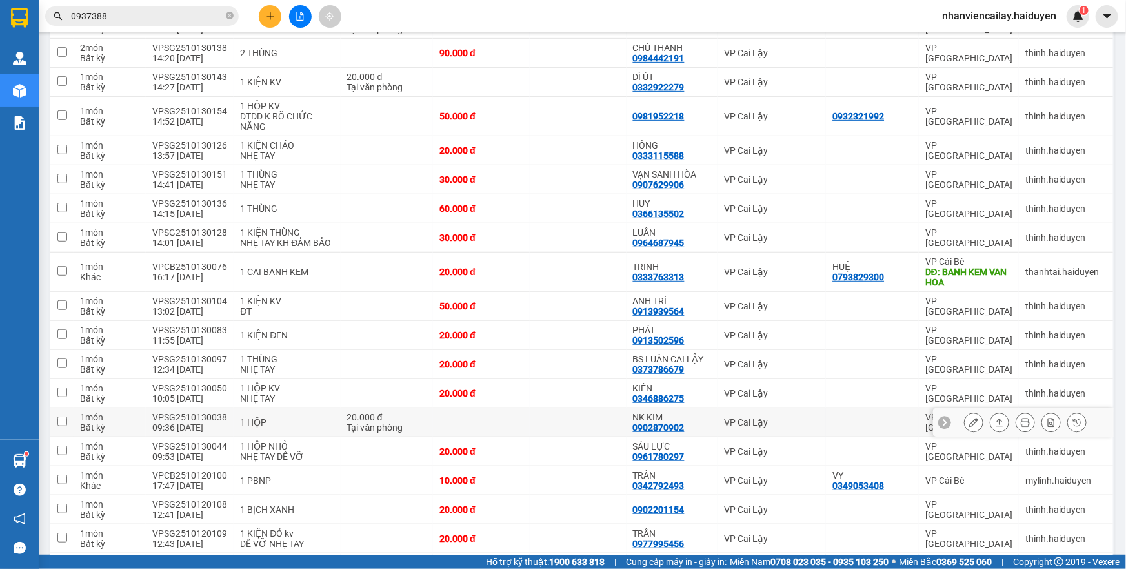
scroll to position [411, 0]
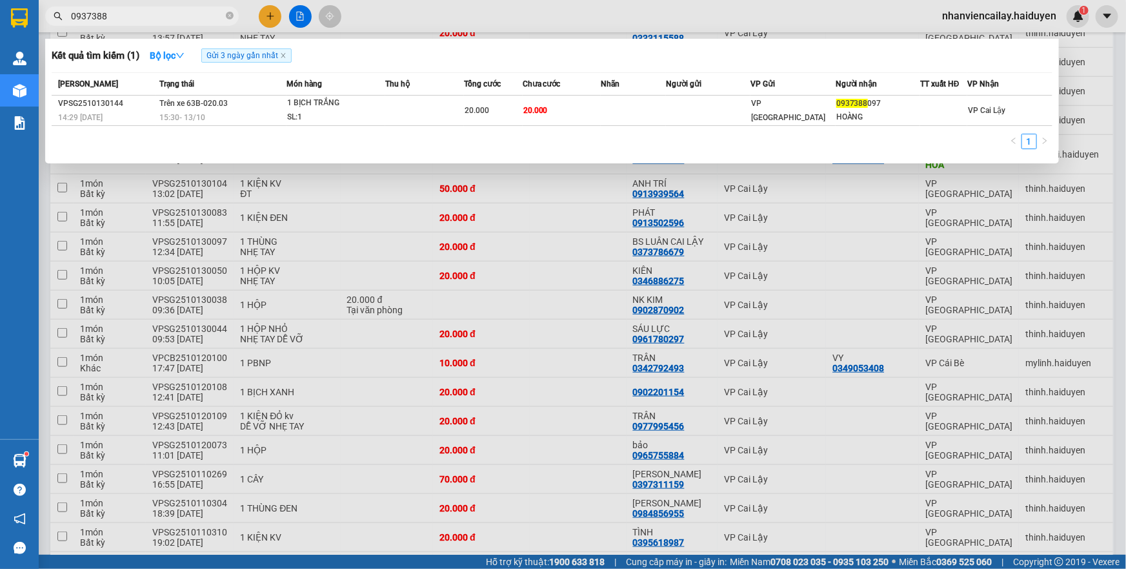
drag, startPoint x: 131, startPoint y: 14, endPoint x: 50, endPoint y: 55, distance: 90.6
click at [50, 28] on div "Kết quả tìm kiếm ( 1 ) Bộ lọc Gửi 3 ngày gần nhất Mã ĐH Trạng thái Món hàng Thu…" at bounding box center [126, 16] width 252 height 23
click at [585, 19] on div at bounding box center [563, 284] width 1126 height 569
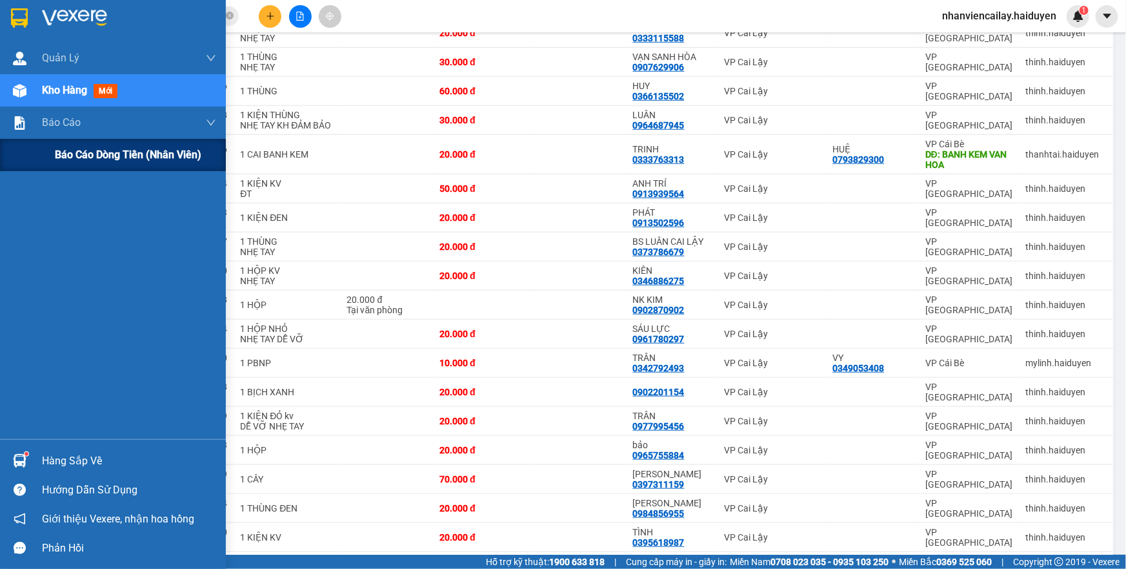
click at [83, 169] on div "Báo cáo dòng tiền (nhân viên)" at bounding box center [135, 155] width 161 height 32
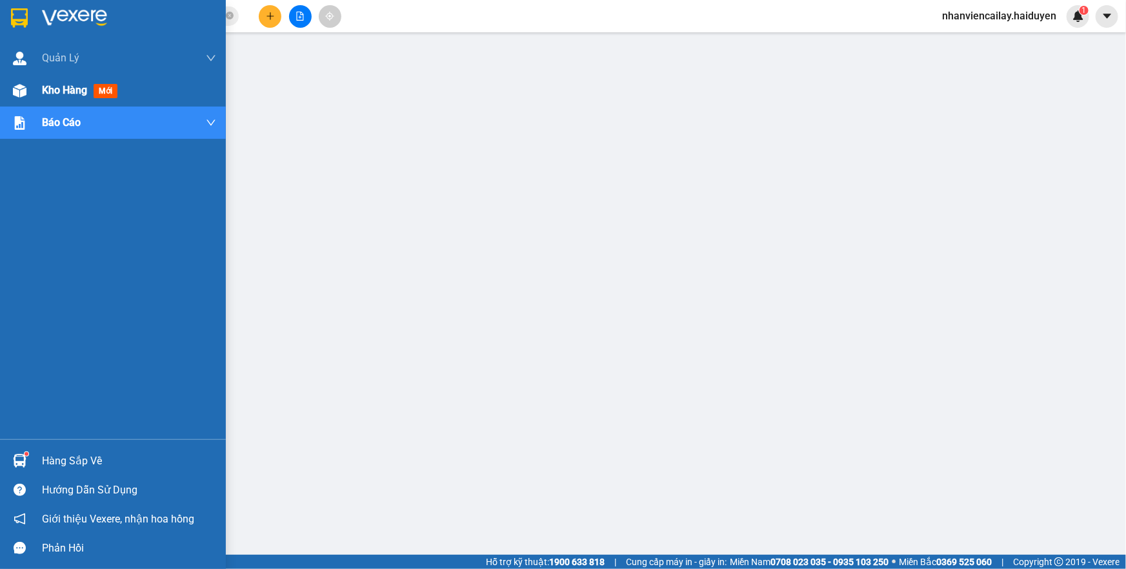
click at [40, 90] on div "Kho hàng mới" at bounding box center [113, 90] width 226 height 32
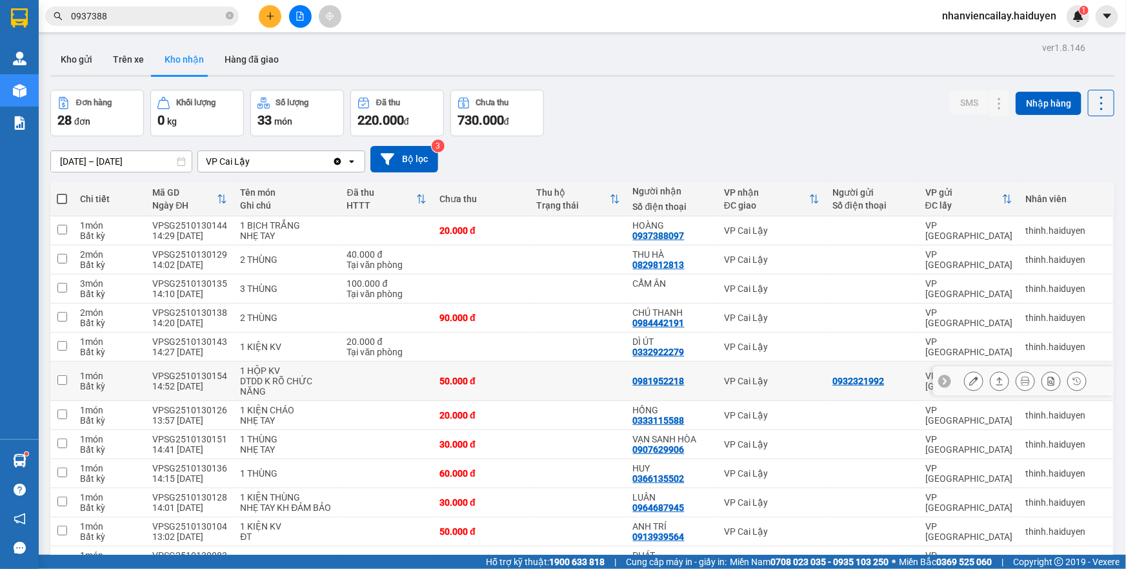
click at [698, 385] on div "0981952218" at bounding box center [672, 381] width 78 height 10
checkbox input "true"
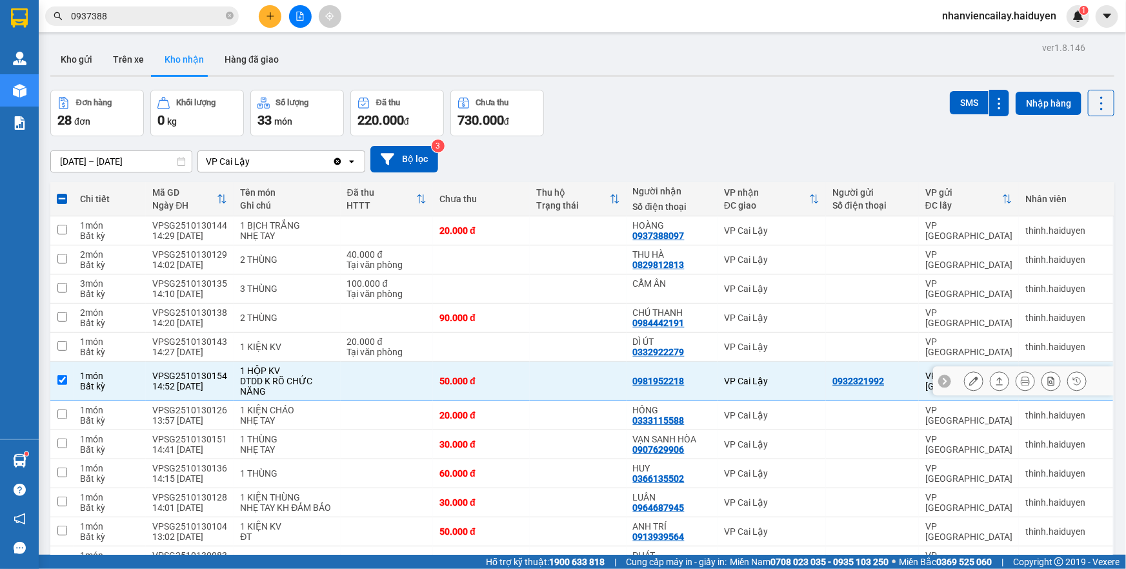
click at [966, 372] on button at bounding box center [974, 381] width 18 height 23
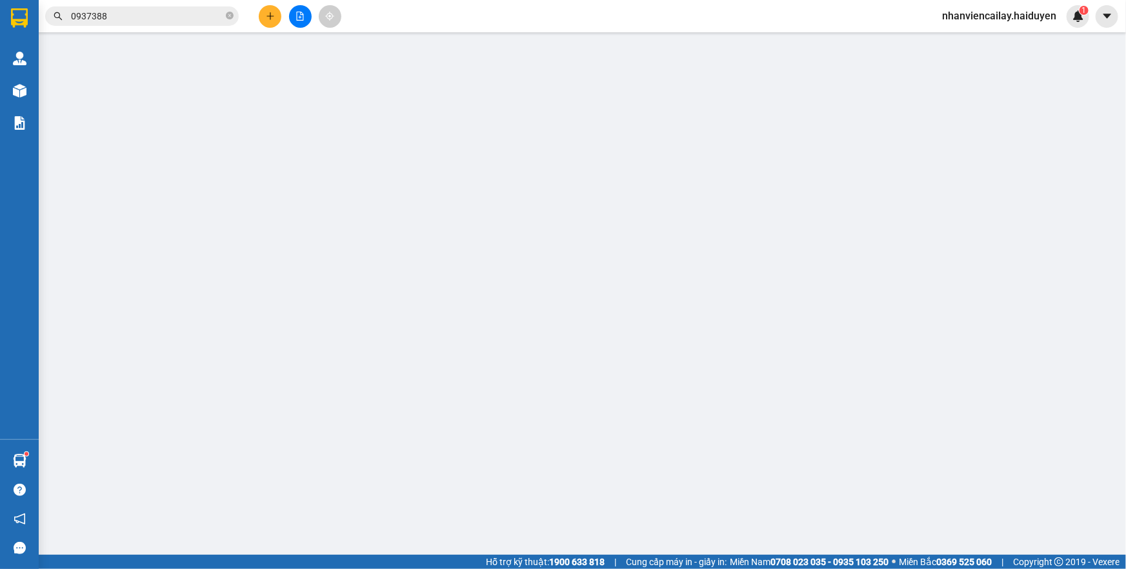
type input "0932321992"
type input "0981952218"
type input "0"
type input "50.000"
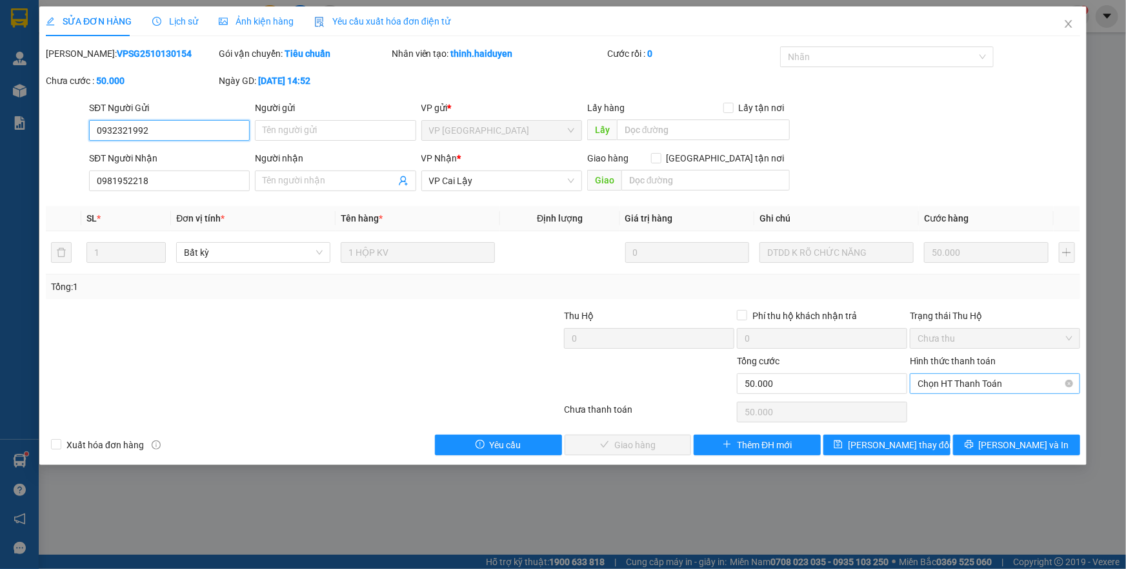
click at [993, 391] on span "Chọn HT Thanh Toán" at bounding box center [995, 383] width 155 height 19
click at [976, 405] on div "Tại văn phòng" at bounding box center [995, 408] width 155 height 14
type input "0"
click at [652, 450] on span "[PERSON_NAME] và Giao hàng" at bounding box center [651, 445] width 124 height 14
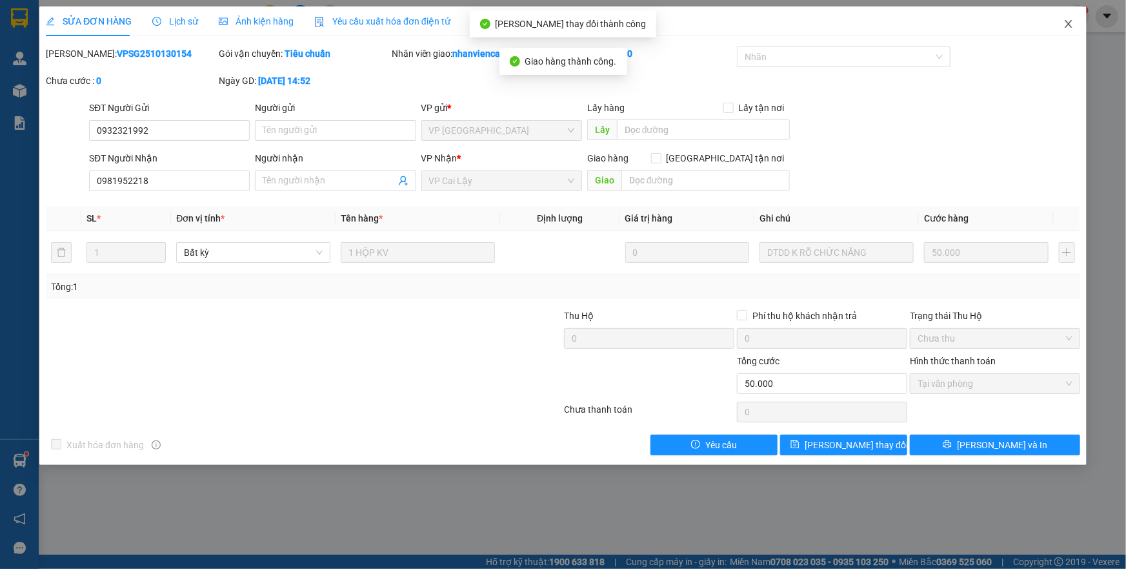
click at [1066, 22] on icon "close" at bounding box center [1068, 24] width 7 height 8
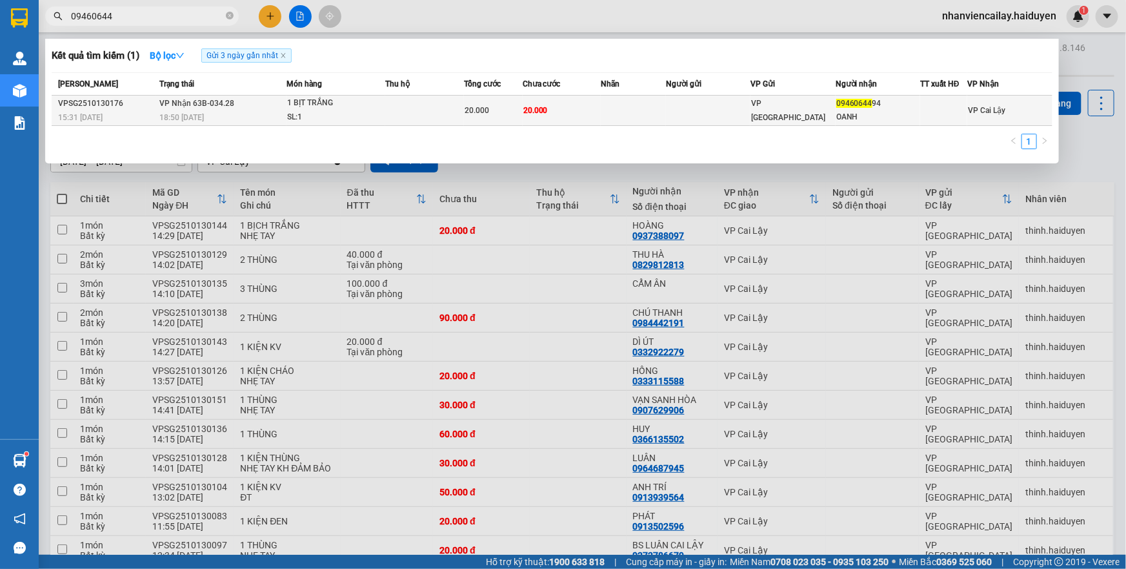
type input "09460644"
click at [592, 99] on td "20.000" at bounding box center [562, 111] width 78 height 30
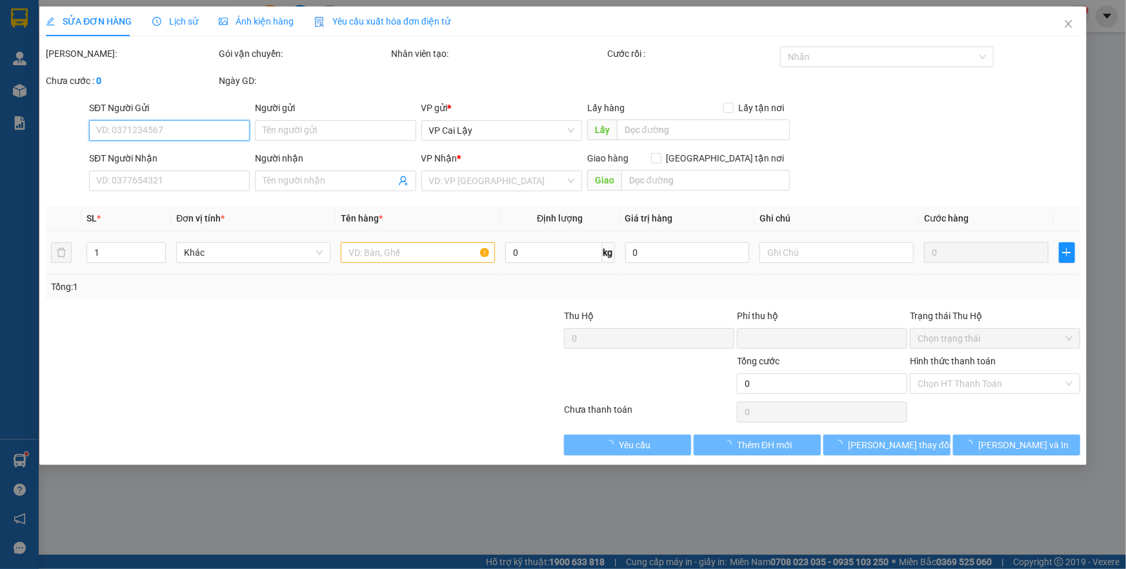
type input "0946064494"
type input "OANH"
type input "0"
type input "20.000"
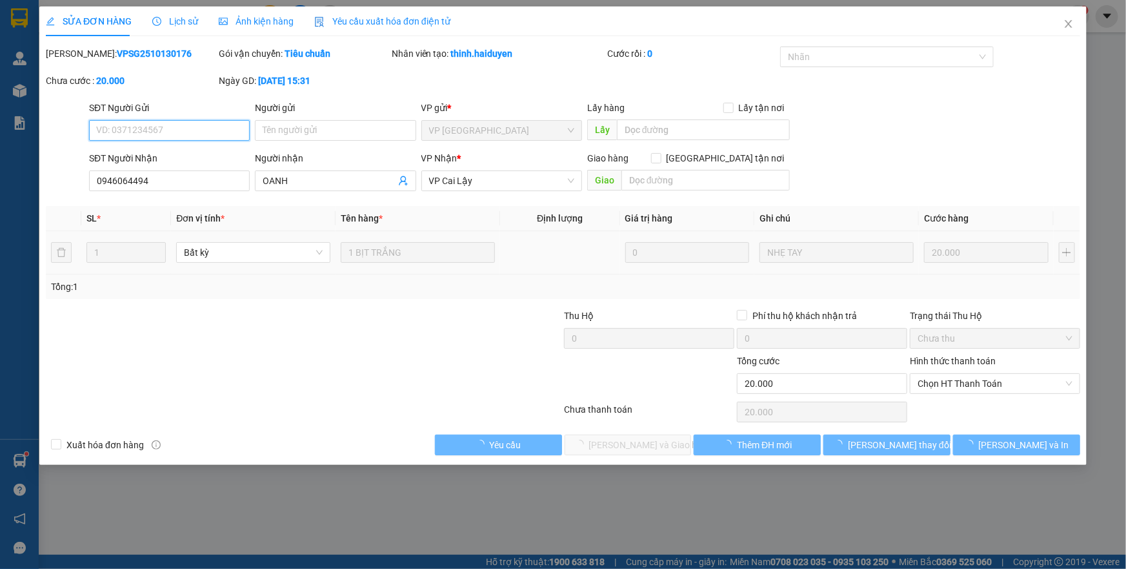
click at [989, 388] on span "Chọn HT Thanh Toán" at bounding box center [995, 383] width 155 height 19
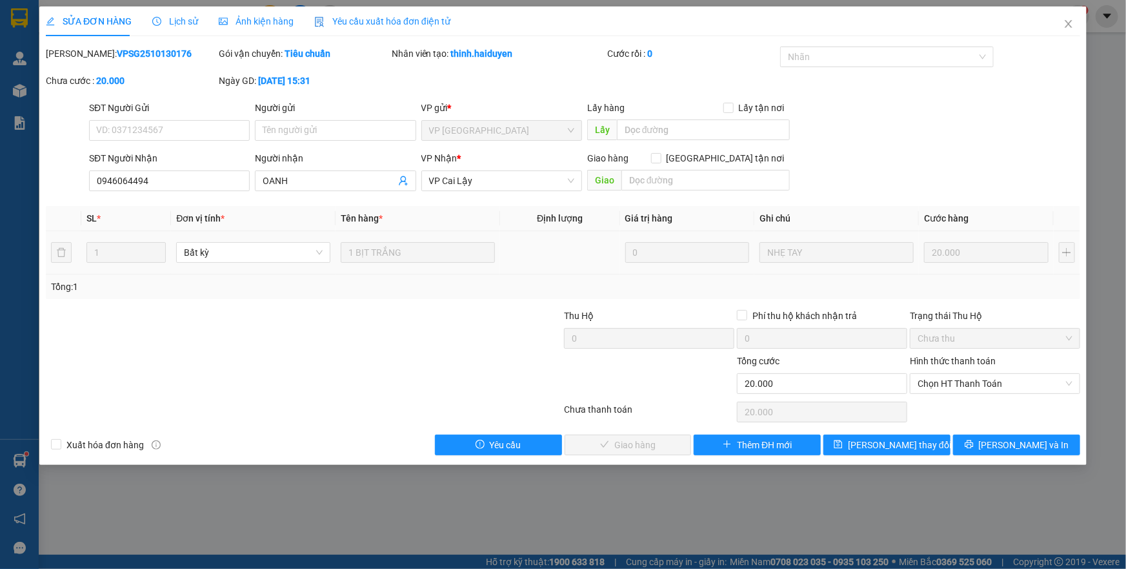
click at [969, 420] on div "Total Paid Fee 0 Total UnPaid Fee 20.000 Cash Collection Total Fee Mã ĐH: VPSG2…" at bounding box center [563, 250] width 1035 height 409
click at [967, 389] on span "Chọn HT Thanh Toán" at bounding box center [995, 383] width 155 height 19
click at [959, 406] on div "Tại văn phòng" at bounding box center [995, 408] width 155 height 14
type input "0"
click at [663, 453] on button "[PERSON_NAME] và Giao hàng" at bounding box center [628, 444] width 127 height 21
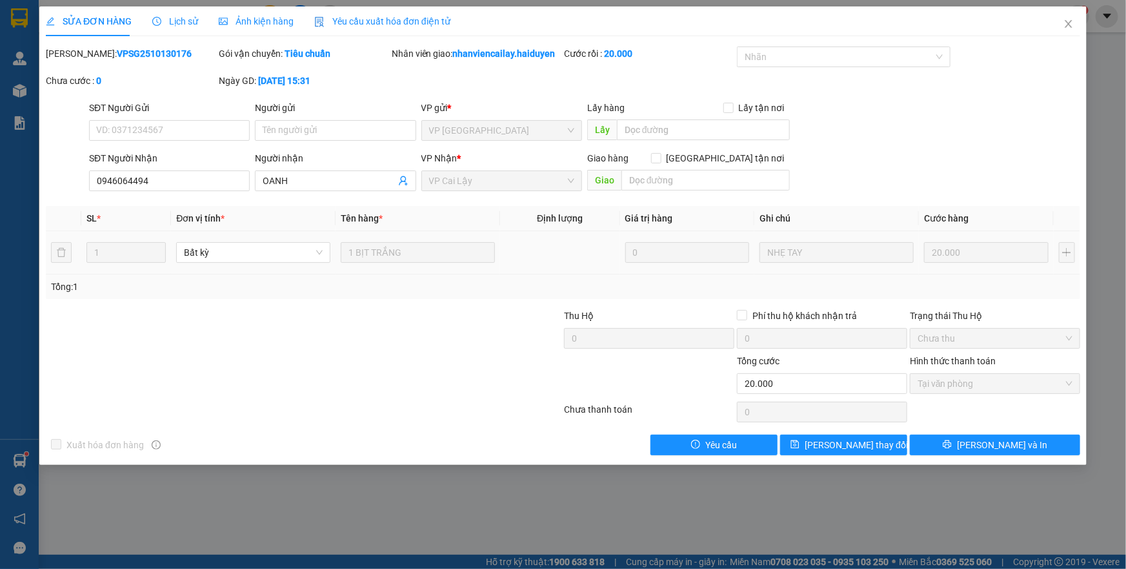
drag, startPoint x: 663, startPoint y: 452, endPoint x: 1126, endPoint y: 85, distance: 591.2
click at [1126, 85] on div "SỬA ĐƠN HÀNG Lịch sử Ảnh kiện hàng Yêu cầu xuất hóa đơn điện tử Total Paid Fee …" at bounding box center [563, 284] width 1126 height 569
click at [1067, 24] on icon "close" at bounding box center [1069, 24] width 10 height 10
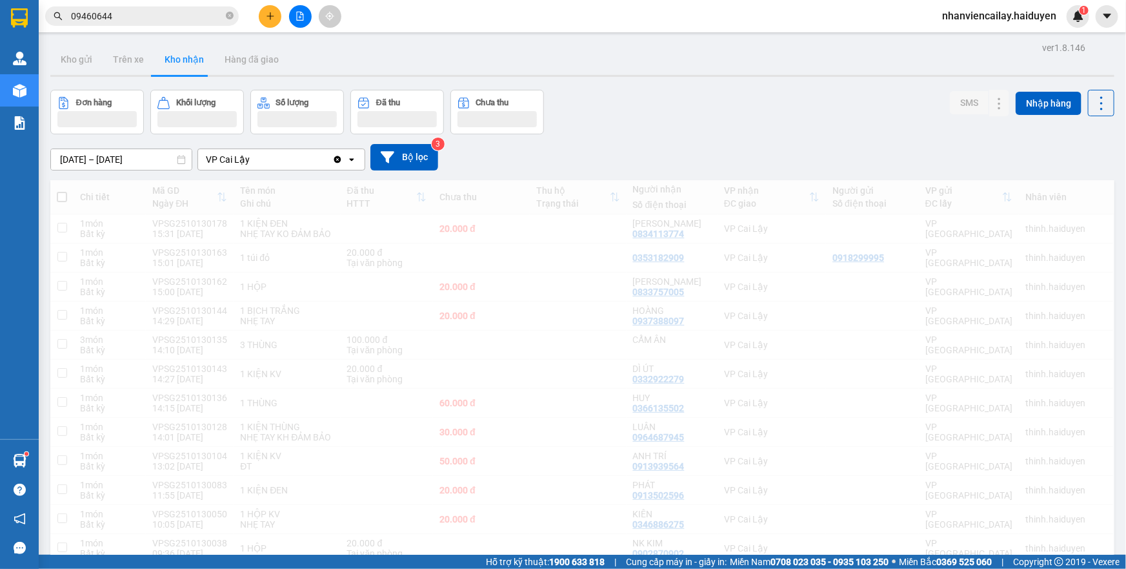
click at [844, 121] on div "Đơn hàng Khối lượng Số lượng Đã thu Chưa thu SMS Nhập hàng" at bounding box center [582, 112] width 1064 height 45
